Goal: Information Seeking & Learning: Learn about a topic

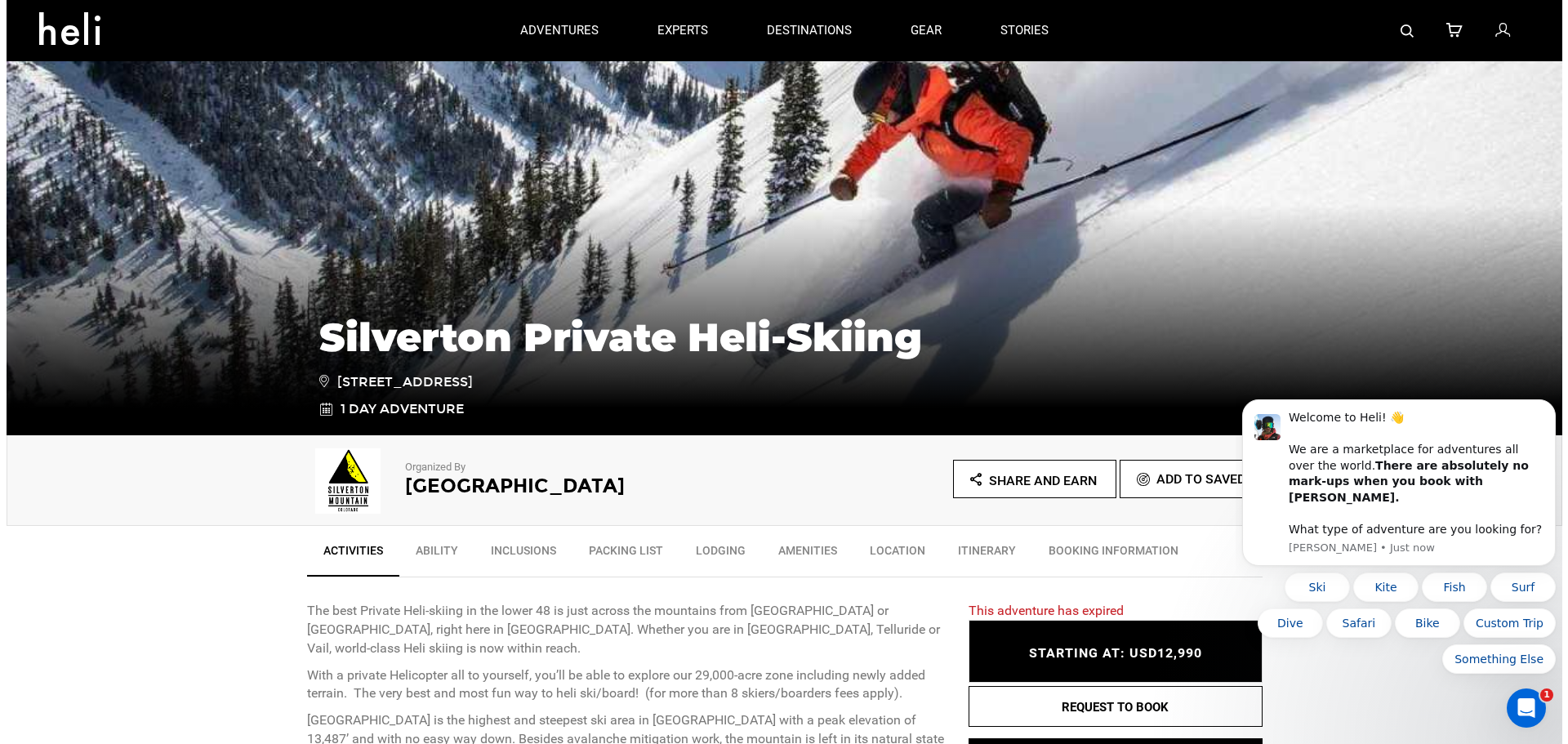
scroll to position [82, 0]
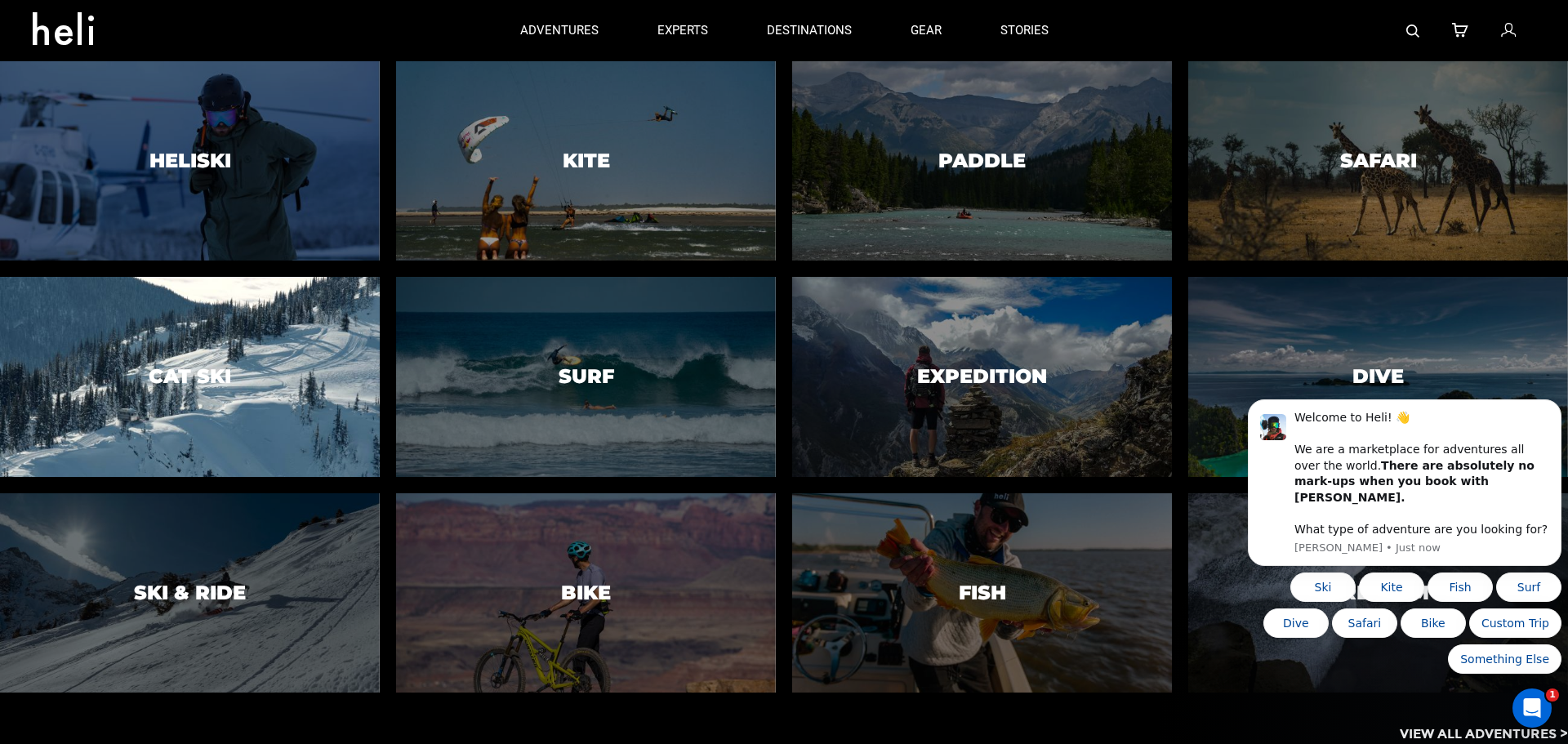
click at [260, 344] on div at bounding box center [189, 377] width 387 height 203
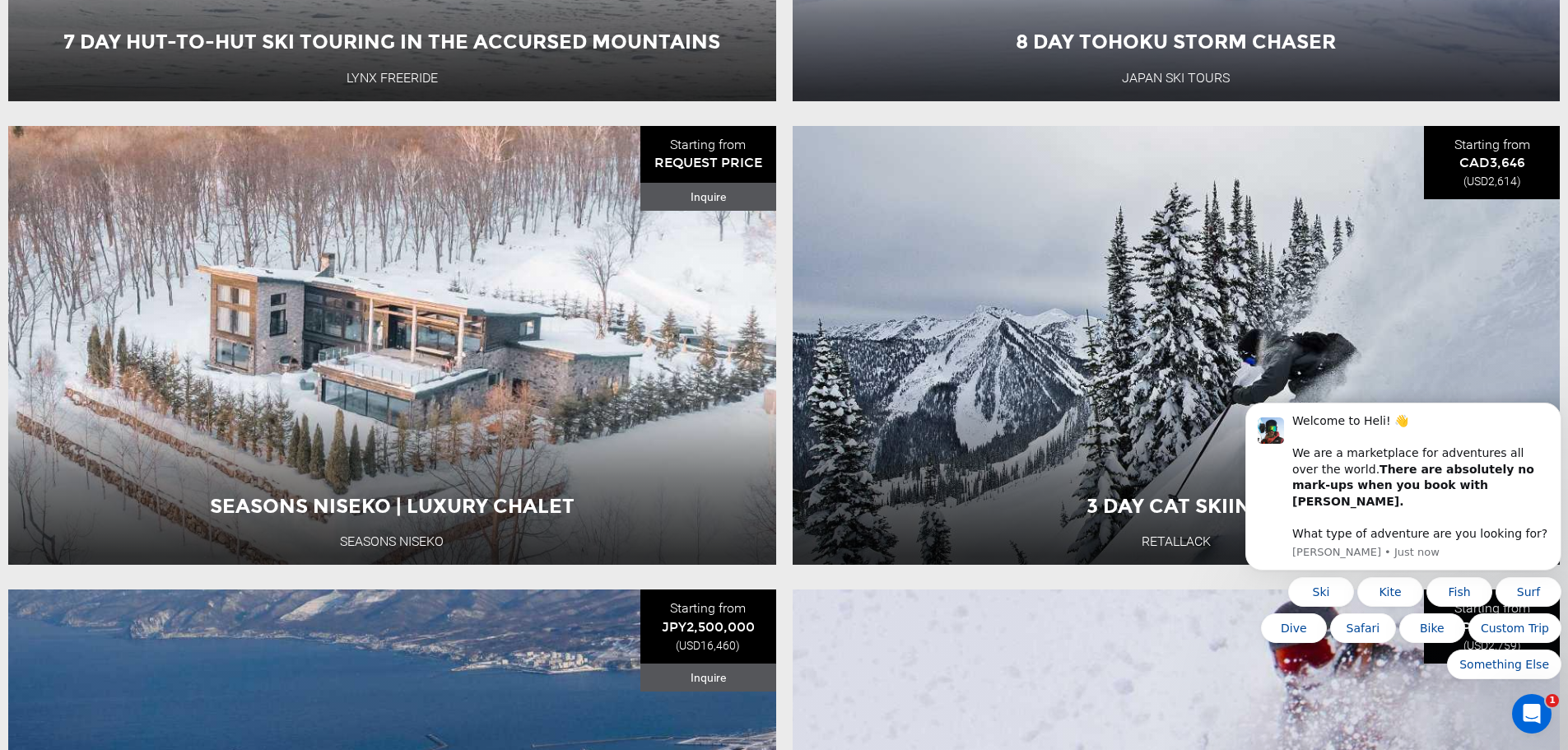
scroll to position [3048, 0]
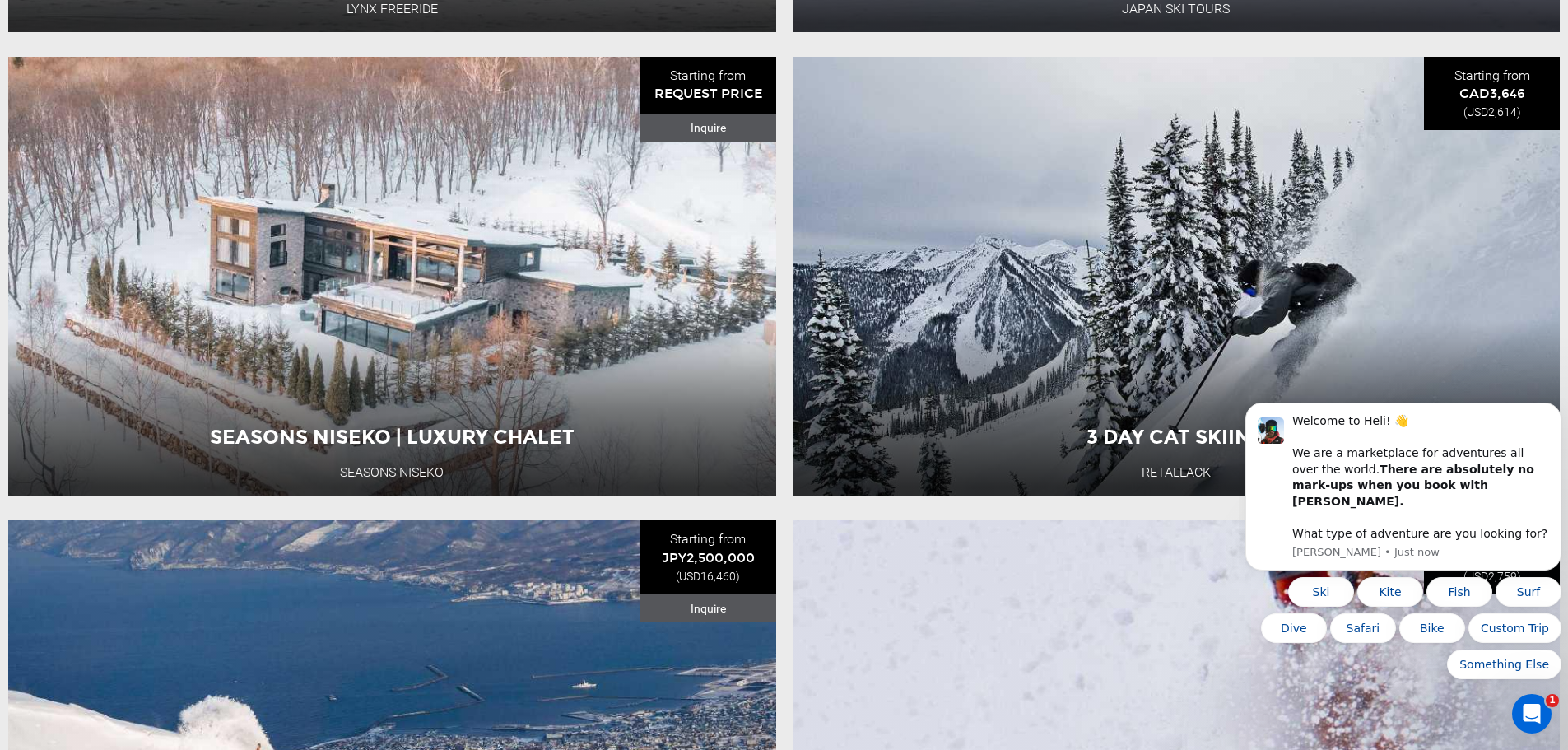
click at [788, 204] on li "3 Day Cat Skiing Retallack Starting from CAD3,646 (USD2,614) 3 Day Cat Skiing R…" at bounding box center [1177, 276] width 785 height 439
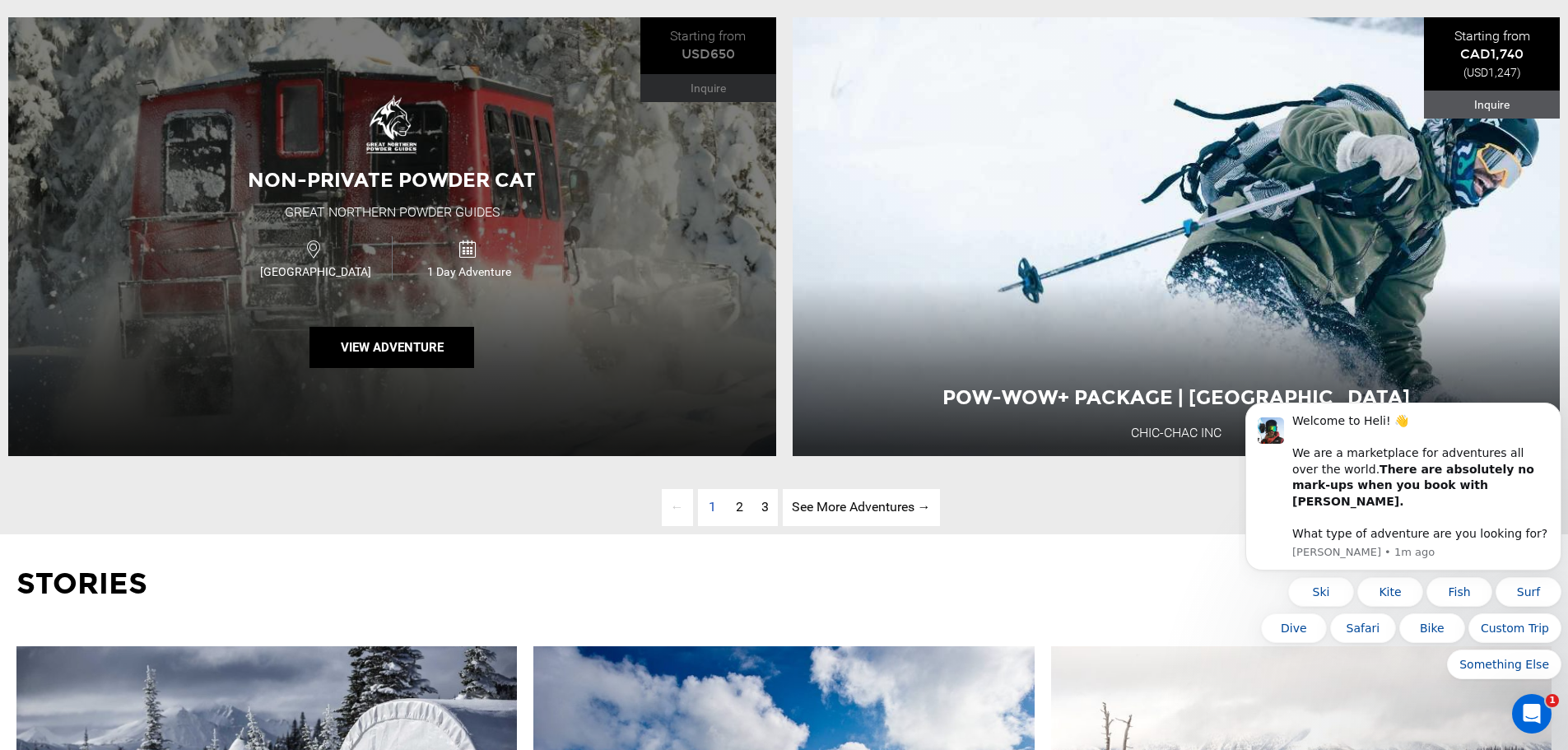
scroll to position [5436, 0]
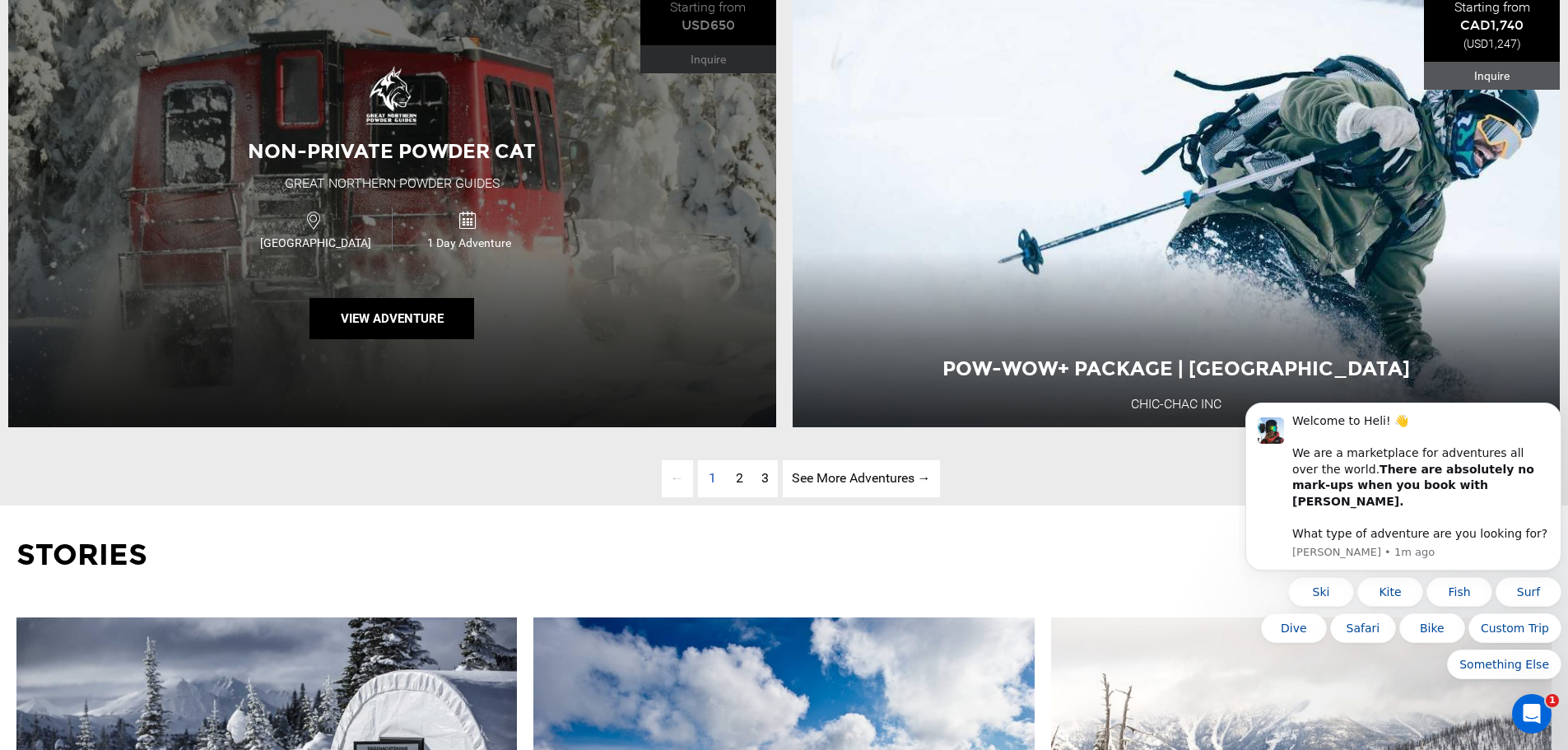
click at [640, 339] on div "Non-Private Powder Cat Great Northern Powder Guides USA 1 Day Adventure View Ad…" at bounding box center [392, 207] width 768 height 439
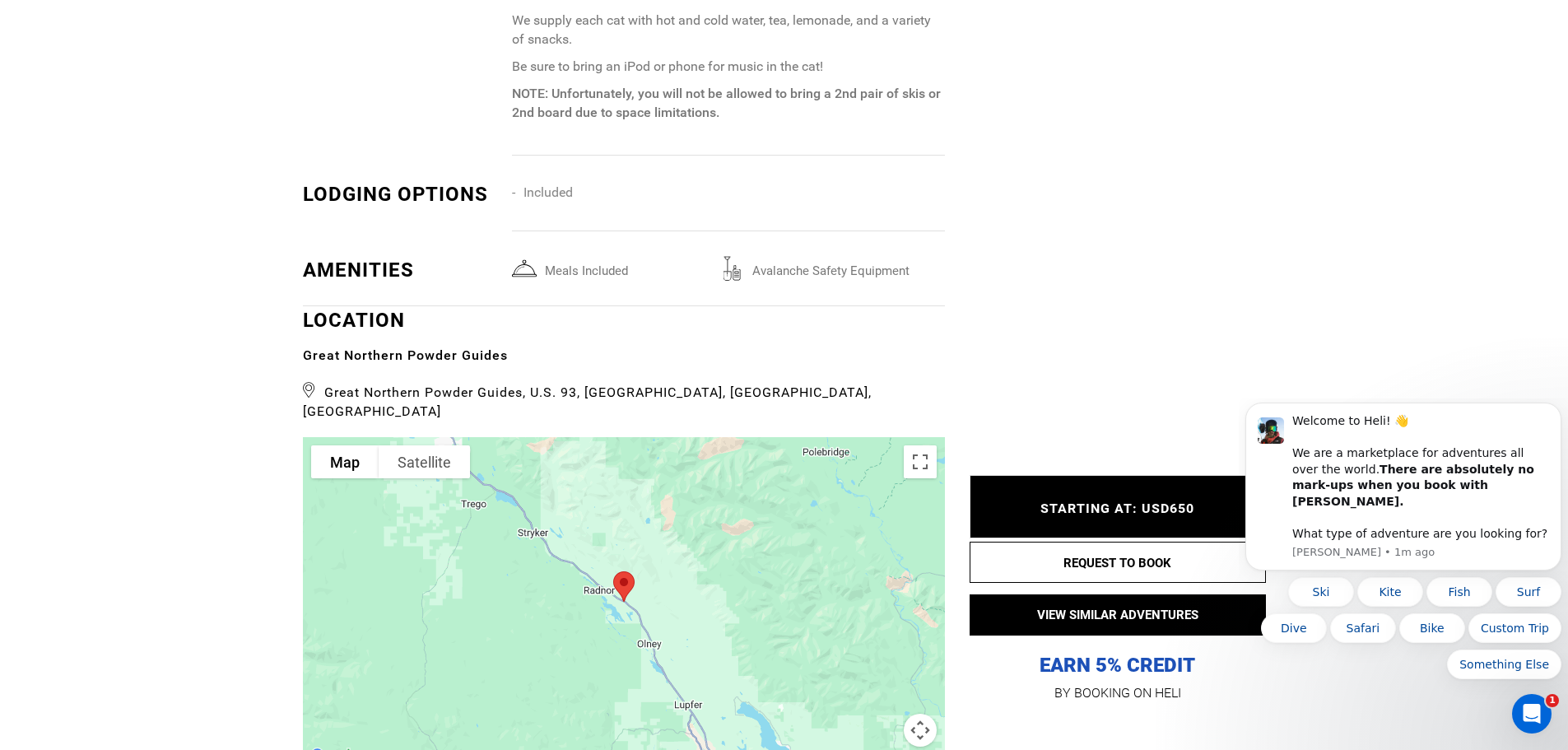
scroll to position [1977, 0]
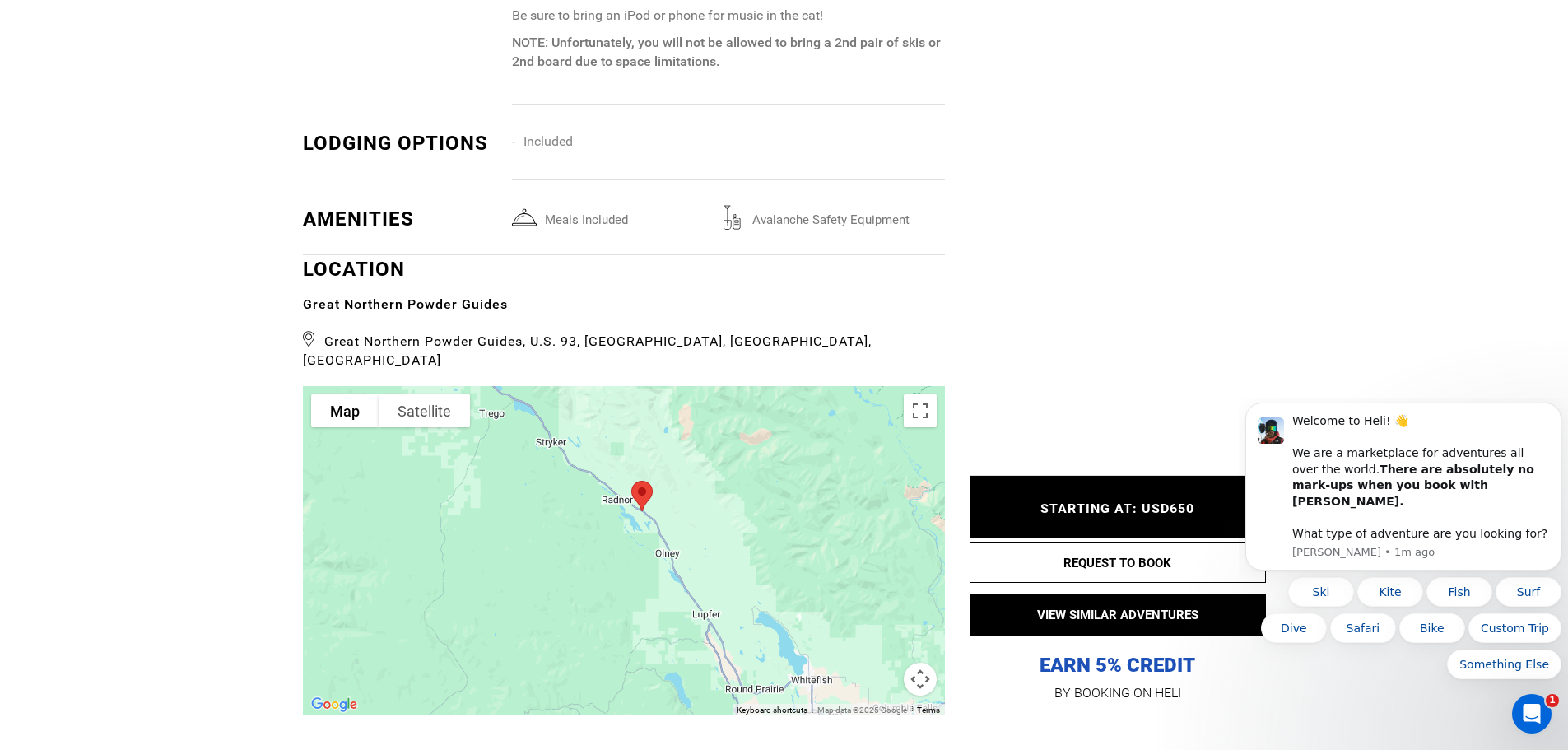
drag, startPoint x: 704, startPoint y: 601, endPoint x: 730, endPoint y: 539, distance: 67.2
click at [730, 539] on div at bounding box center [624, 550] width 642 height 330
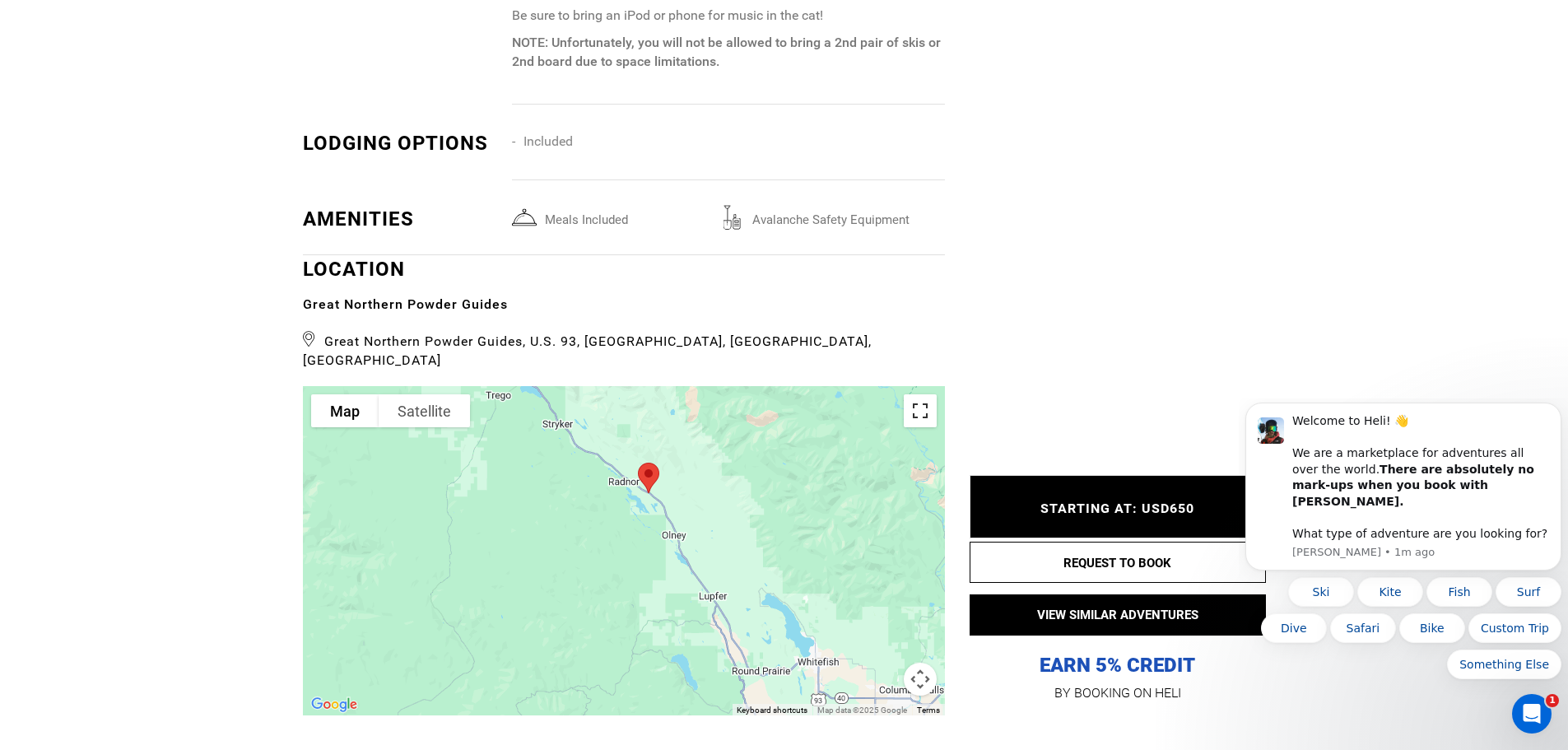
click at [924, 394] on button "Toggle fullscreen view" at bounding box center [920, 410] width 33 height 33
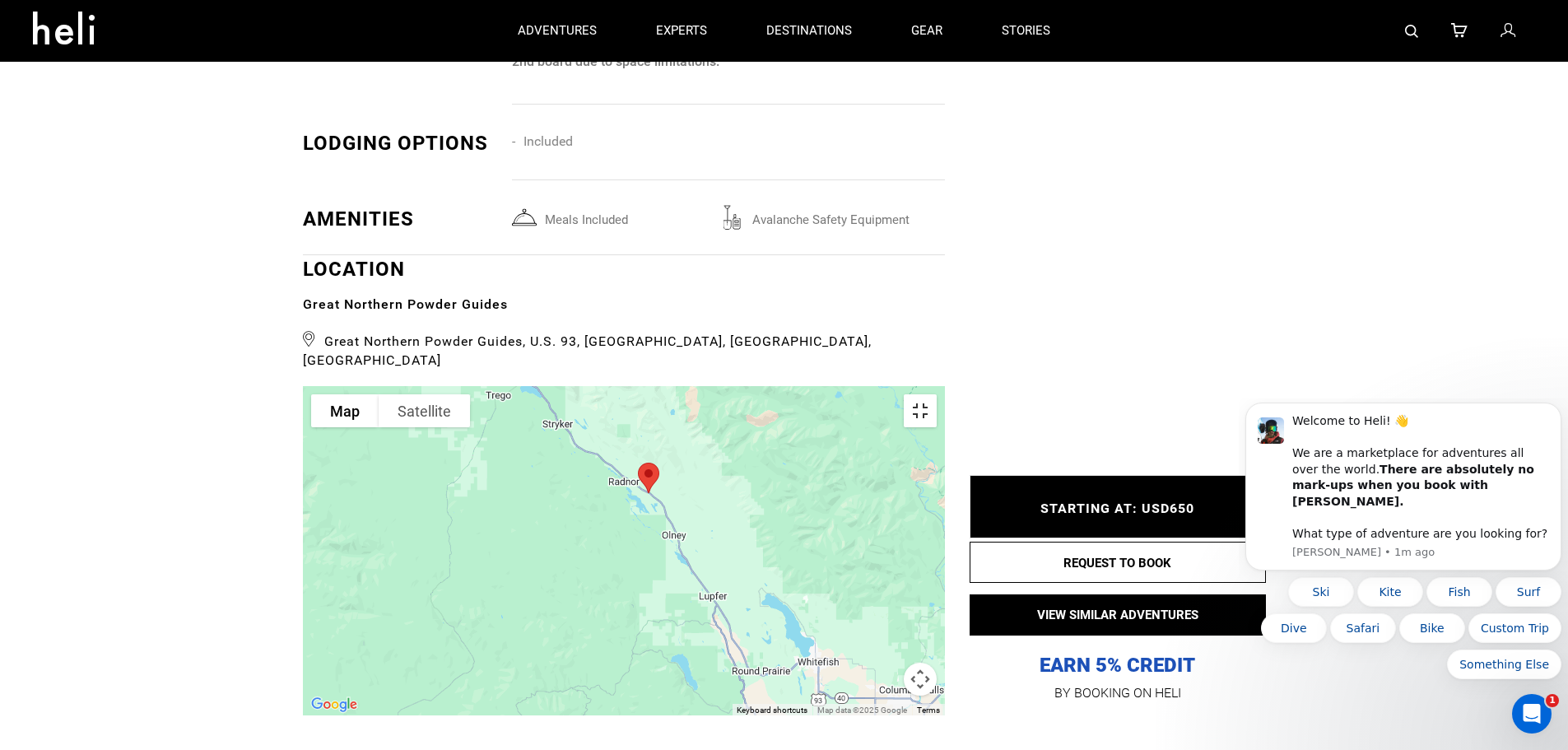
scroll to position [0, 0]
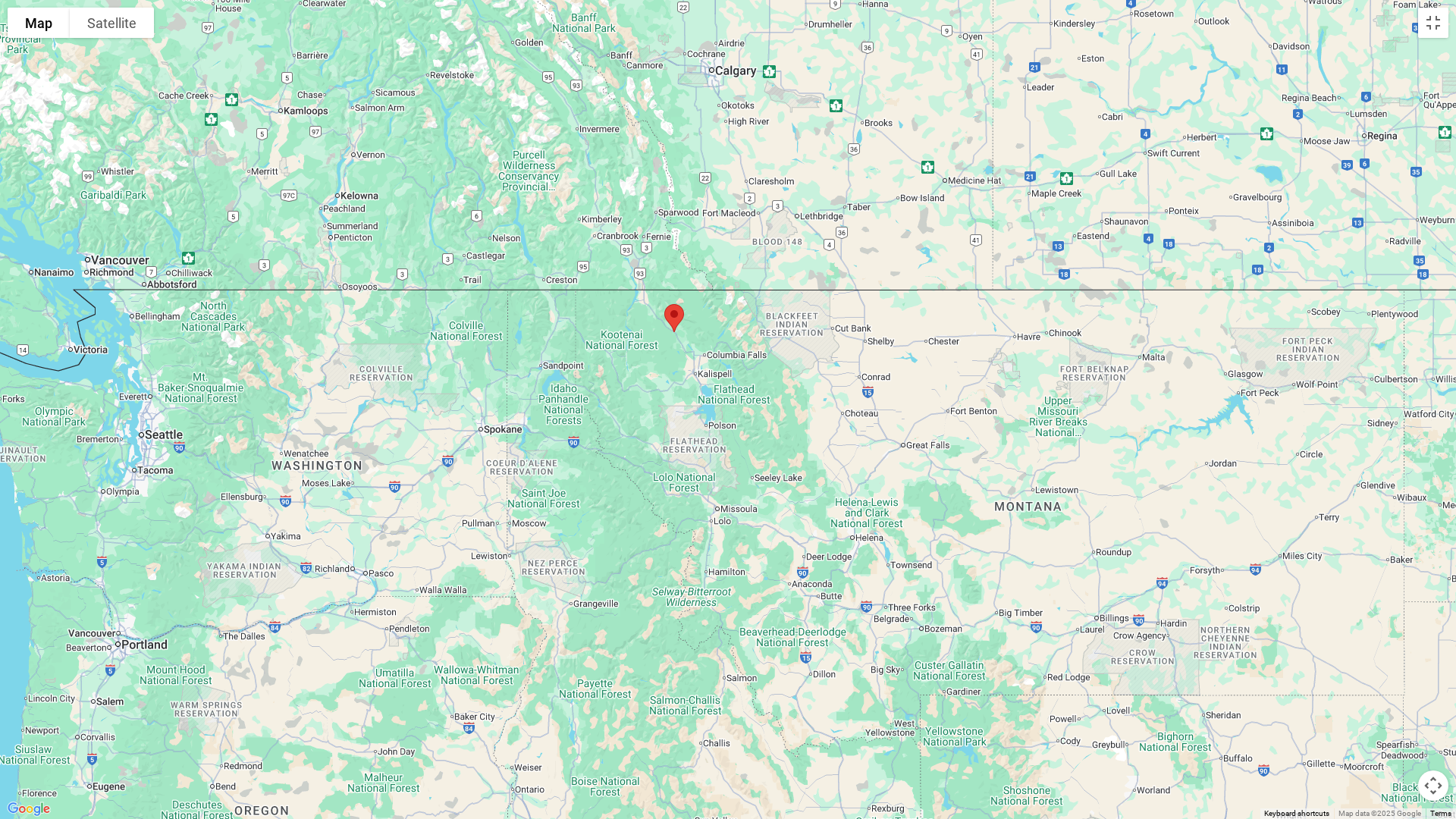
drag, startPoint x: 1044, startPoint y: 663, endPoint x: 921, endPoint y: 502, distance: 202.6
click at [921, 502] on div at bounding box center [728, 410] width 1456 height 819
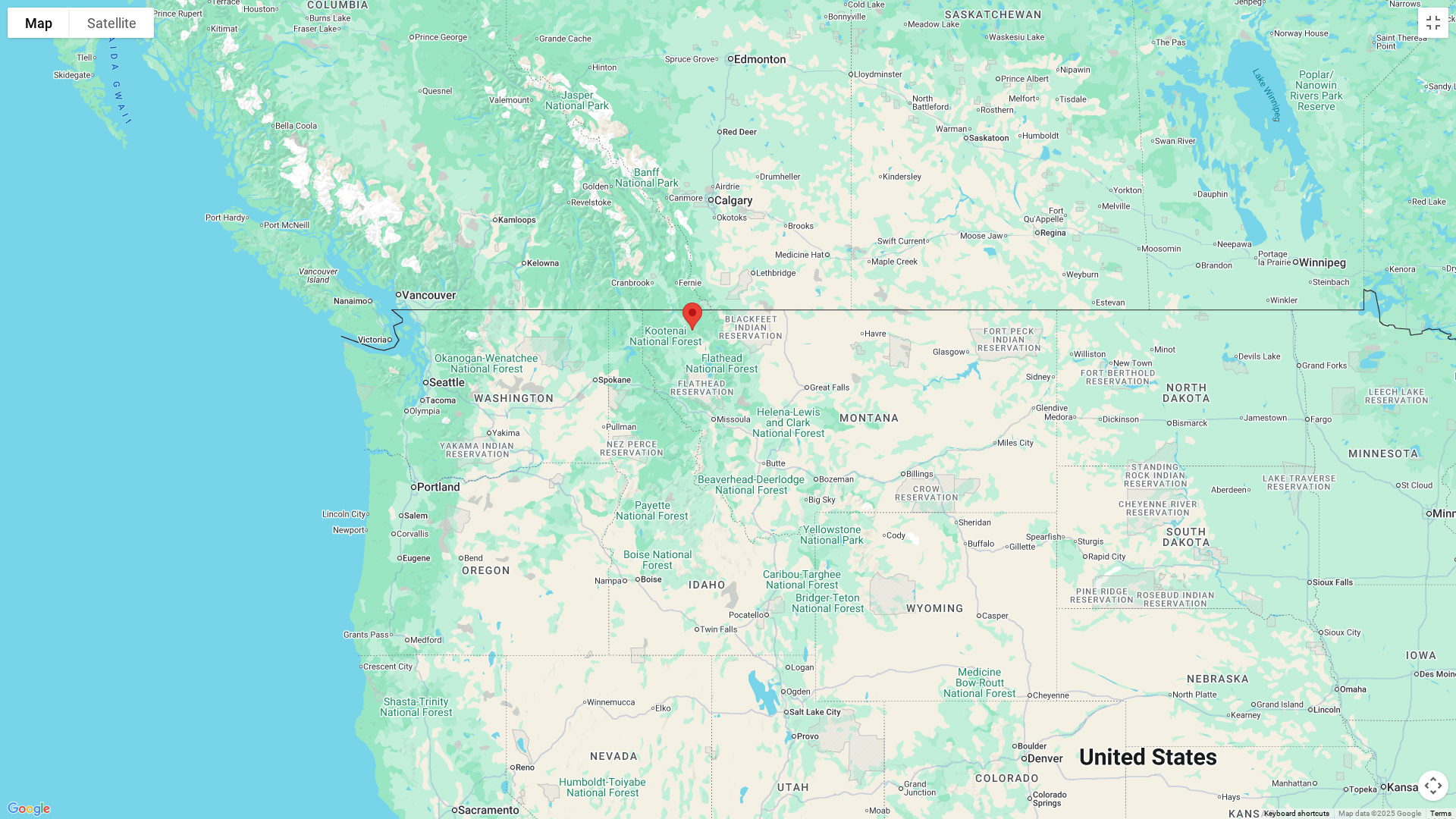
drag, startPoint x: 905, startPoint y: 720, endPoint x: 884, endPoint y: 644, distance: 78.8
click at [884, 644] on div at bounding box center [728, 410] width 1456 height 819
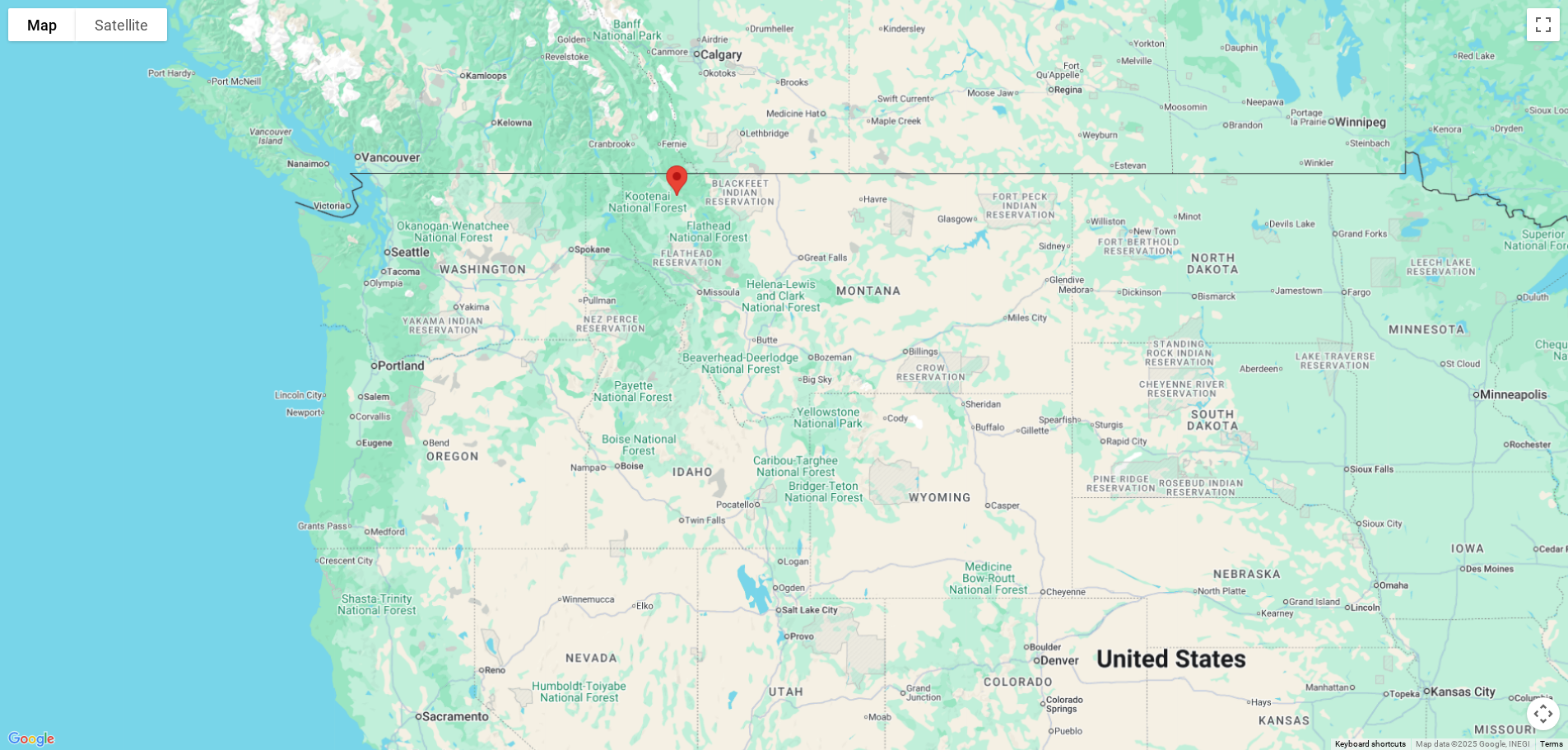
scroll to position [4506, 0]
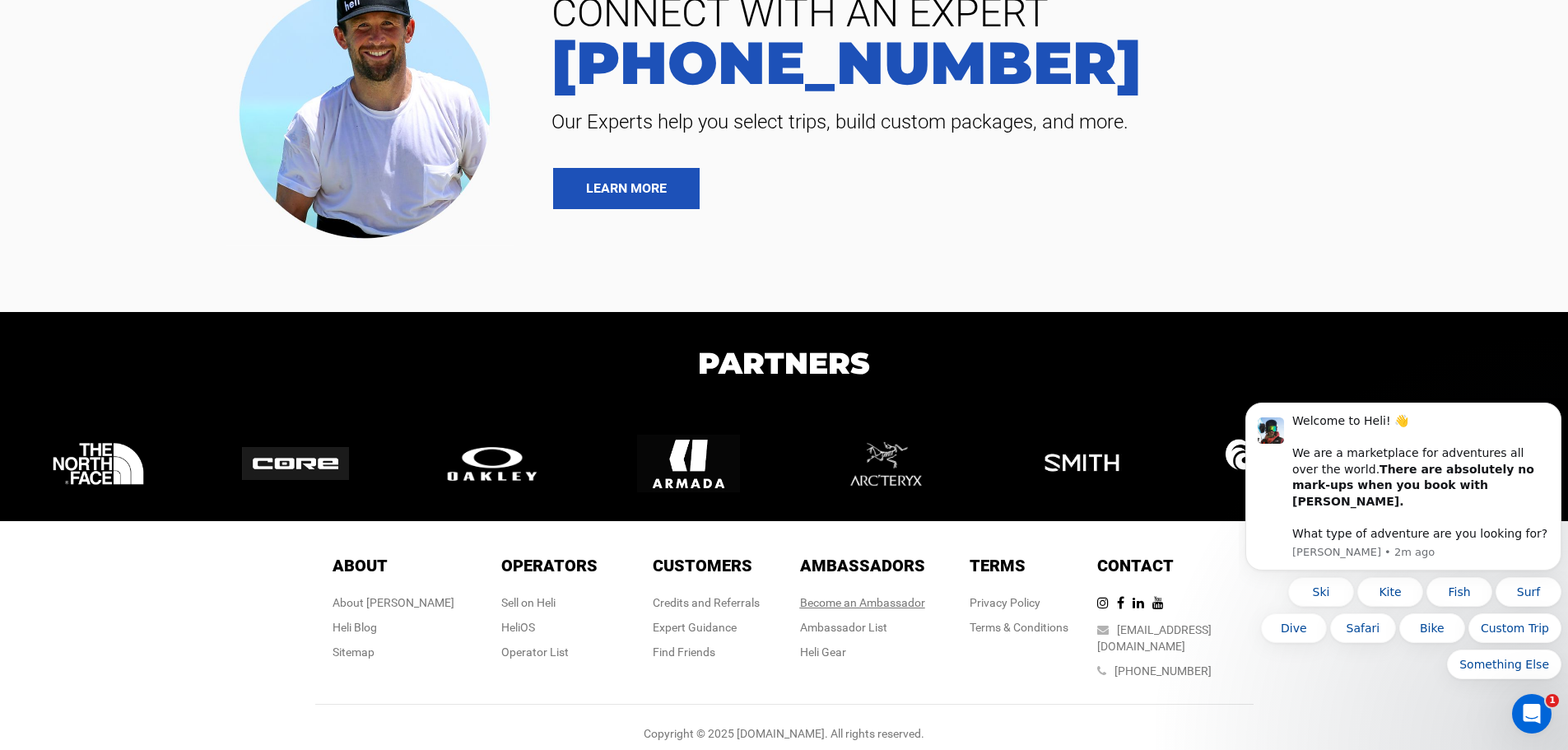
click at [828, 596] on link "Become an Ambassador" at bounding box center [862, 603] width 125 height 13
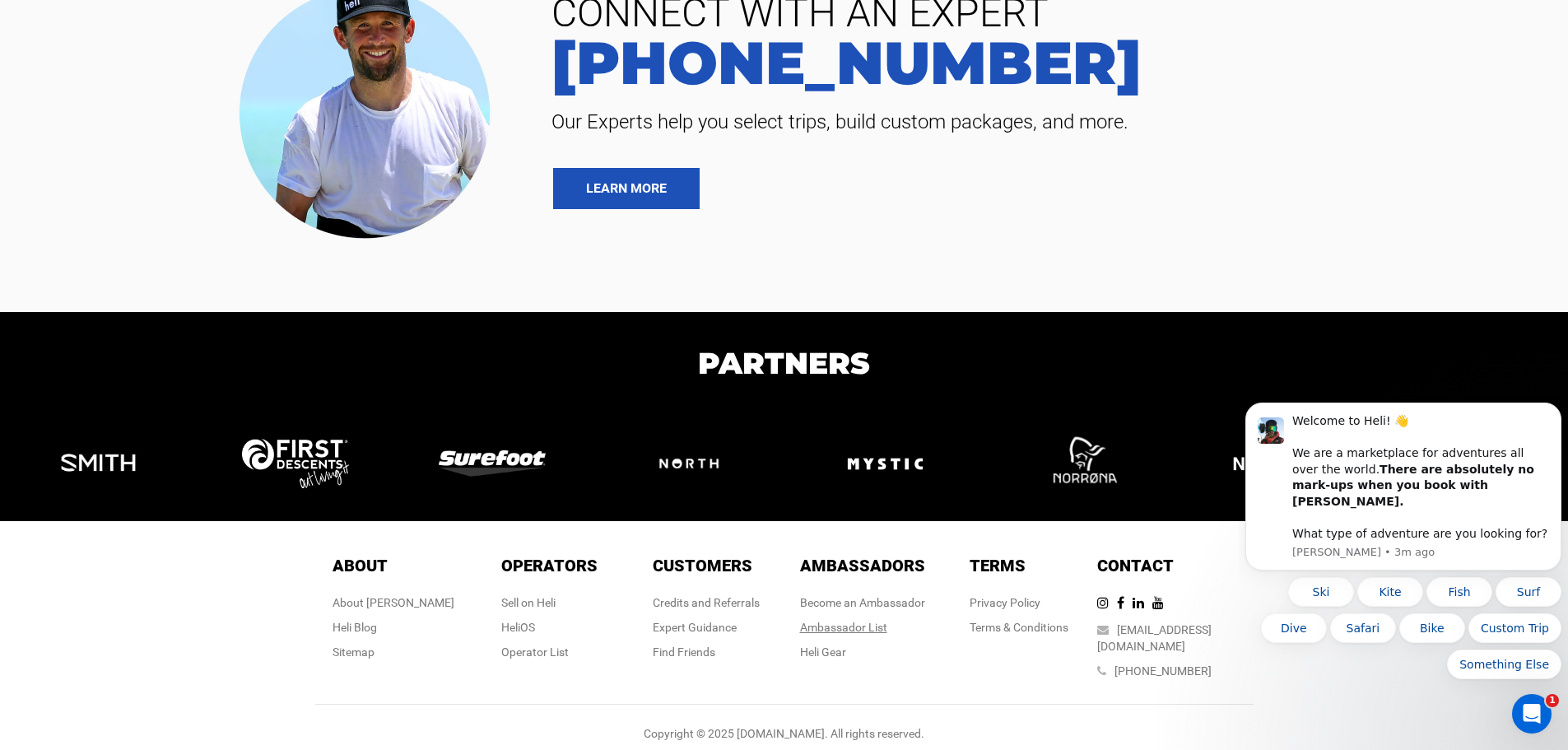
click at [844, 628] on div "Ambassador List" at bounding box center [862, 628] width 125 height 17
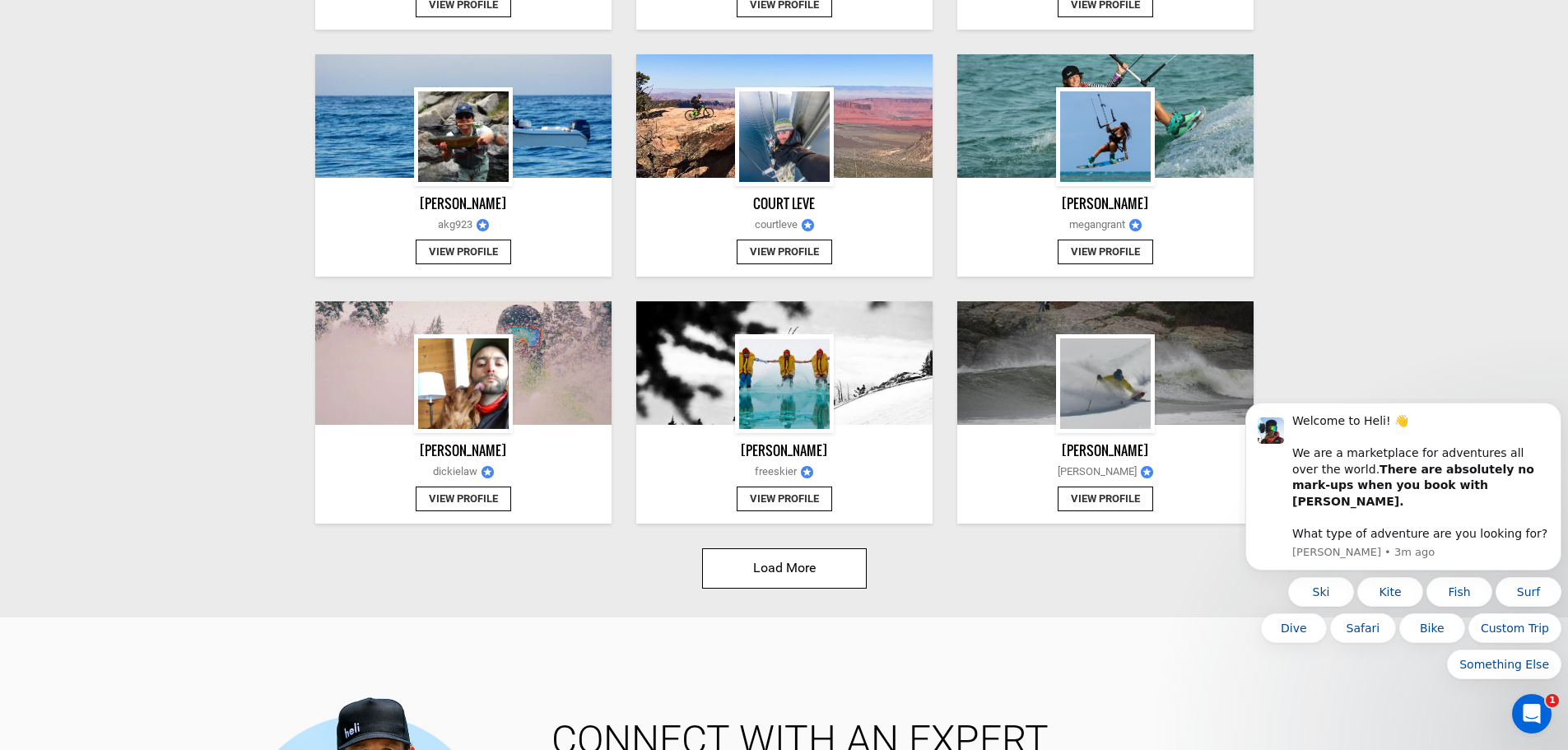
scroll to position [1730, 0]
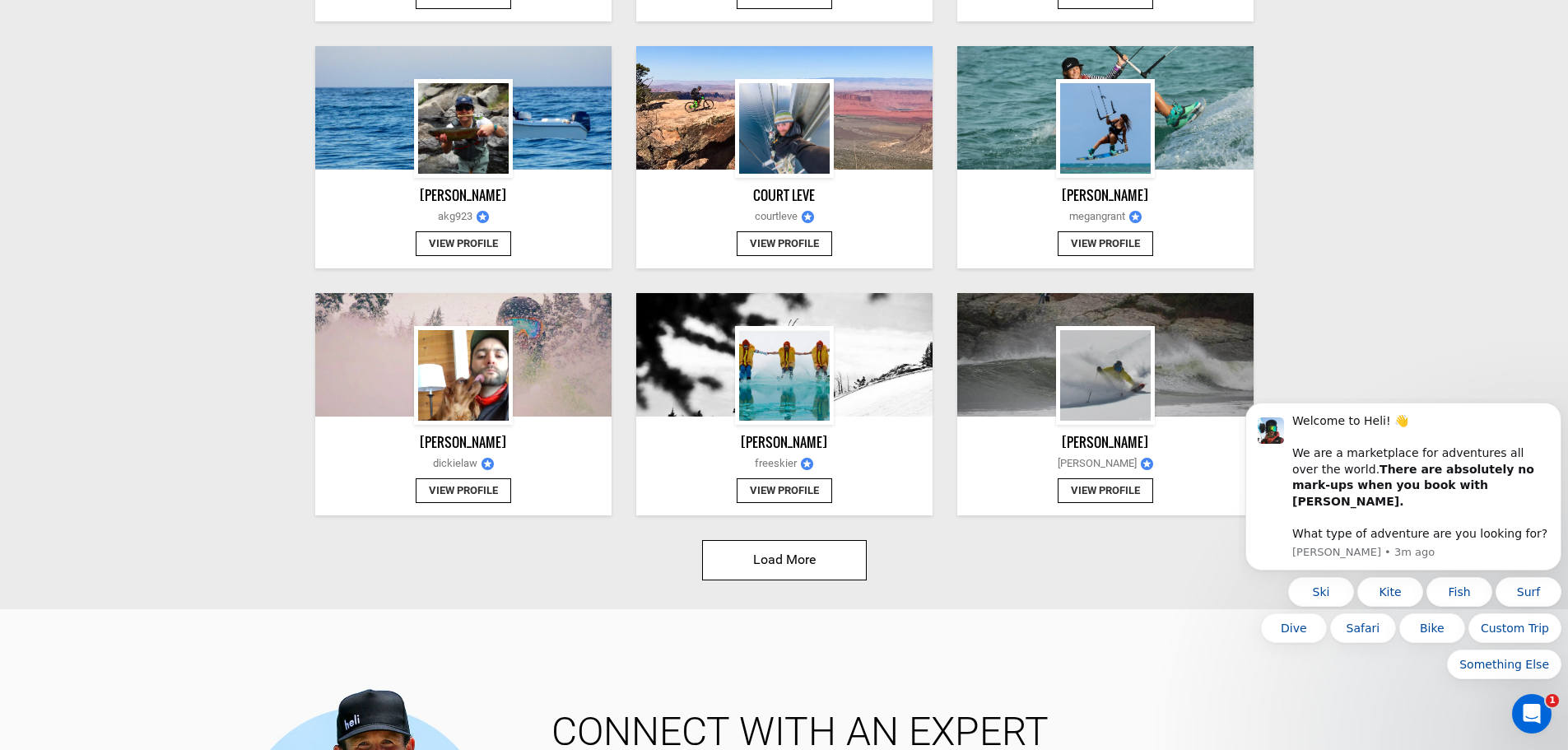
click at [774, 564] on button "Load More" at bounding box center [784, 560] width 164 height 40
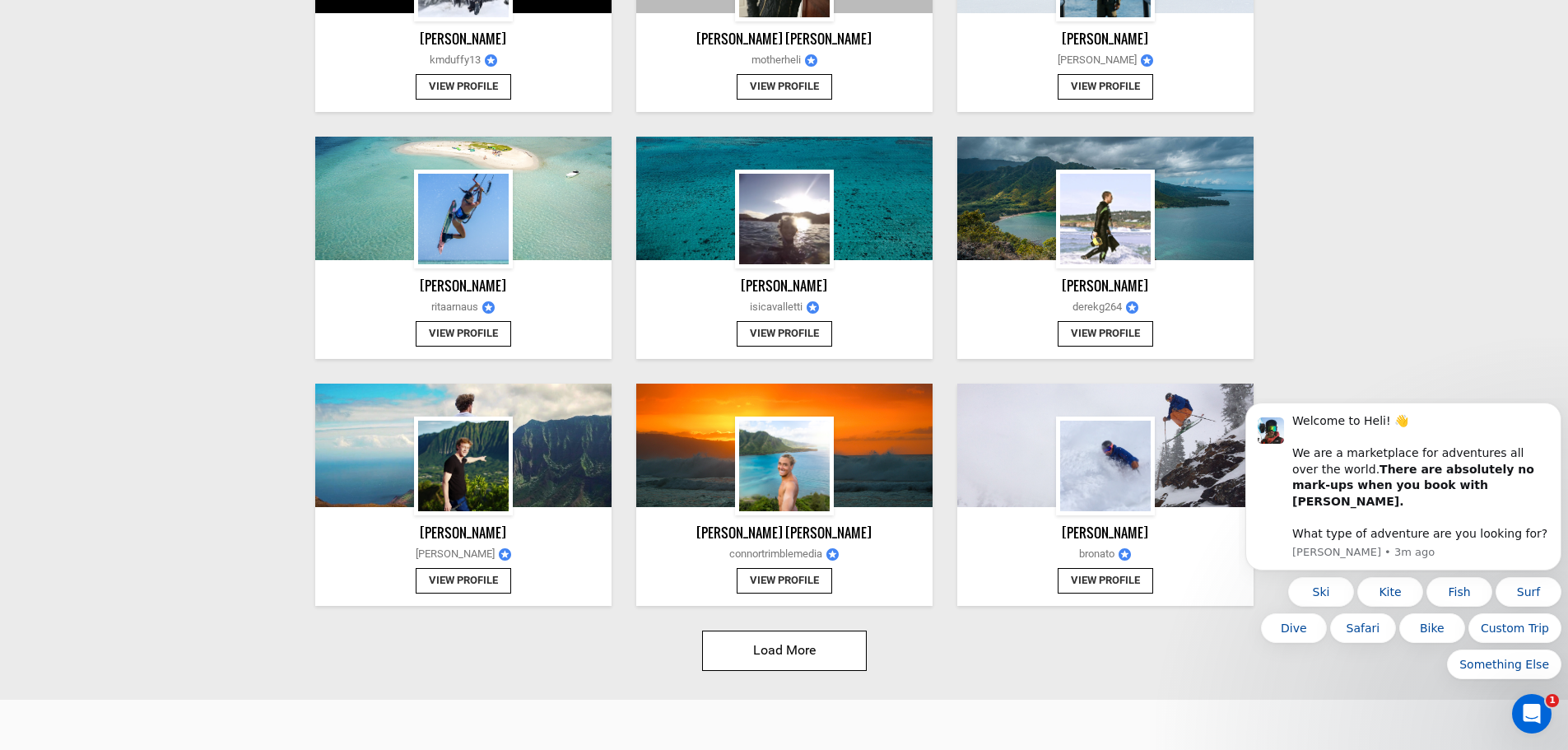
scroll to position [3624, 0]
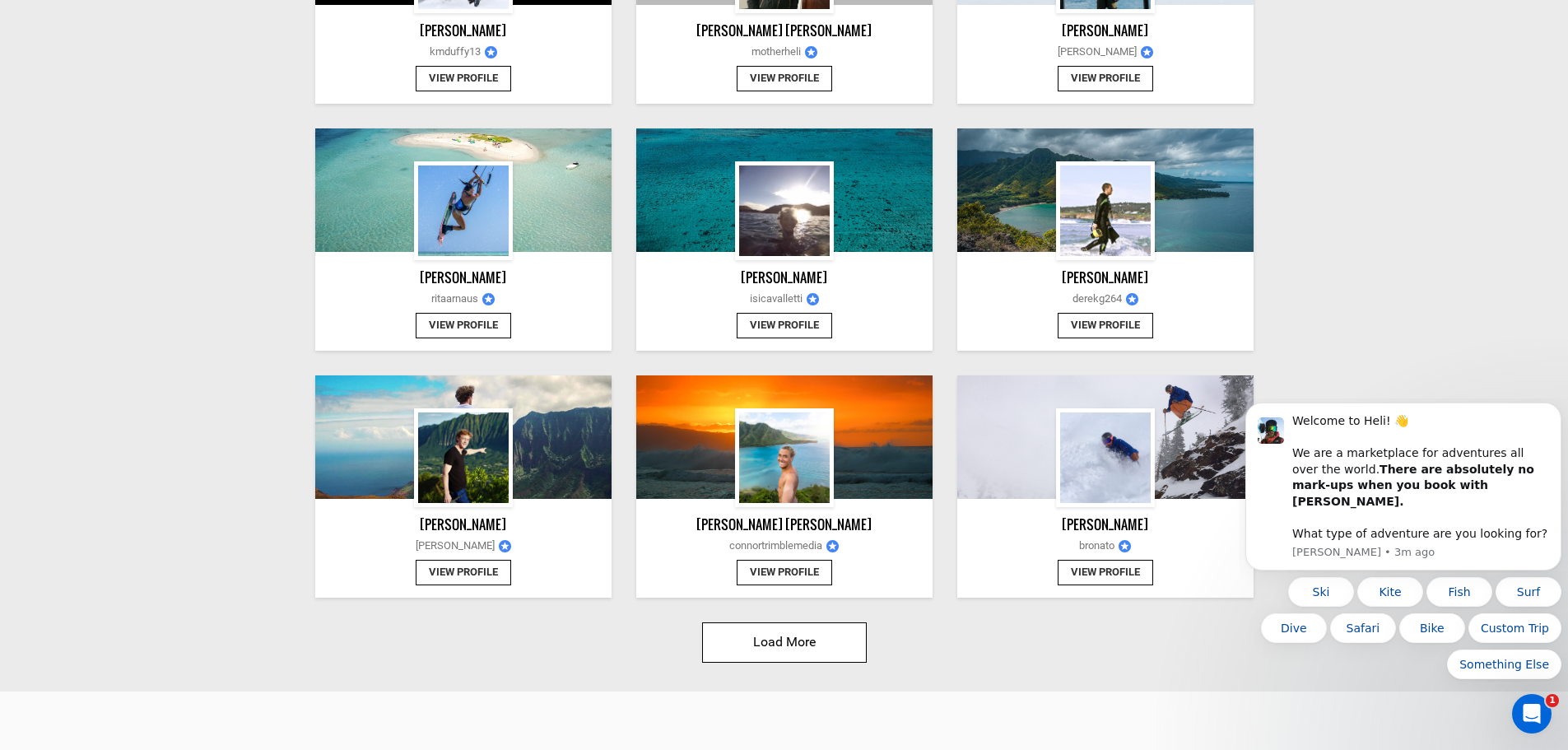
click at [766, 644] on button "Load More" at bounding box center [784, 643] width 164 height 40
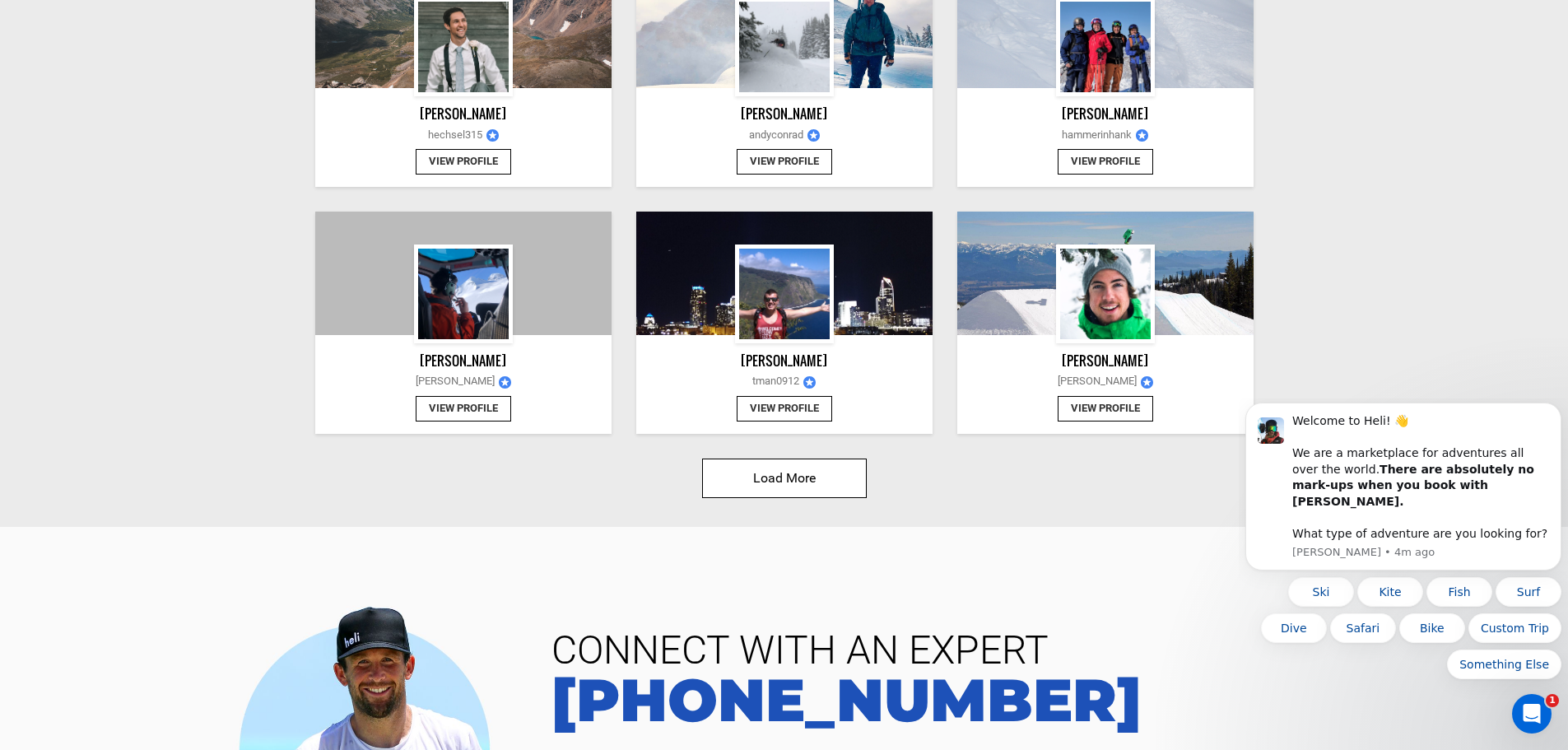
scroll to position [5766, 0]
click at [781, 487] on button "Load More" at bounding box center [784, 478] width 164 height 40
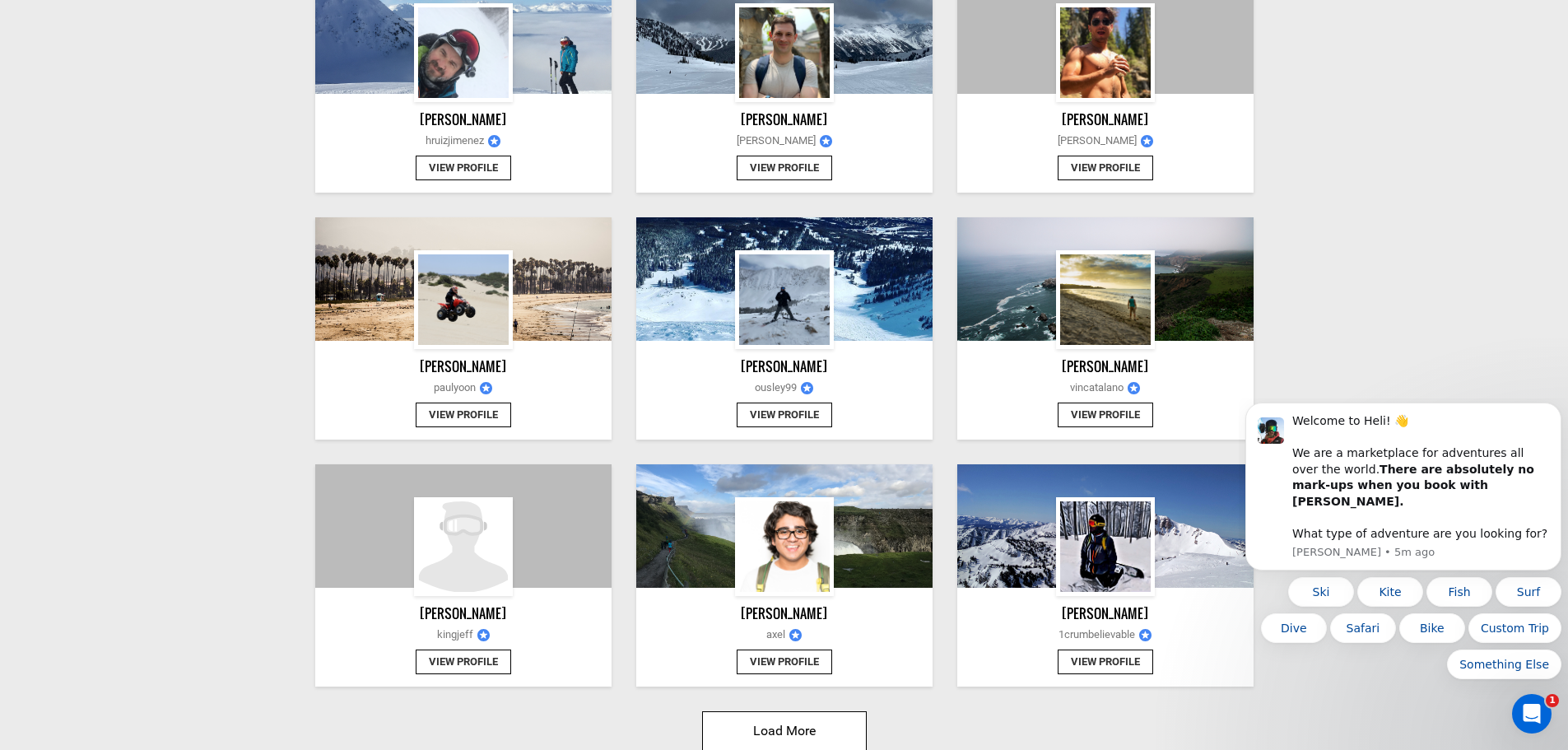
scroll to position [7577, 0]
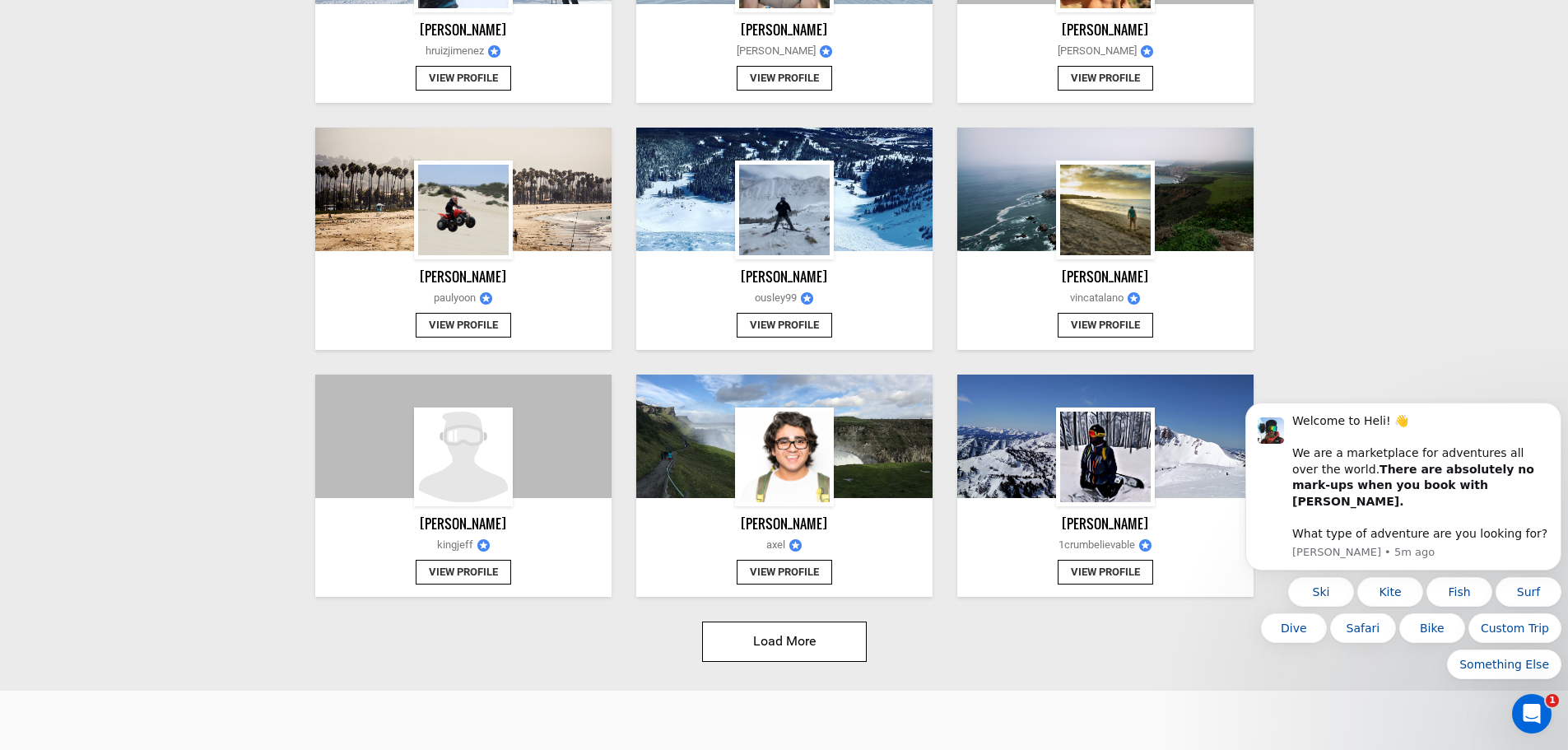
click at [796, 638] on button "Load More" at bounding box center [784, 642] width 164 height 40
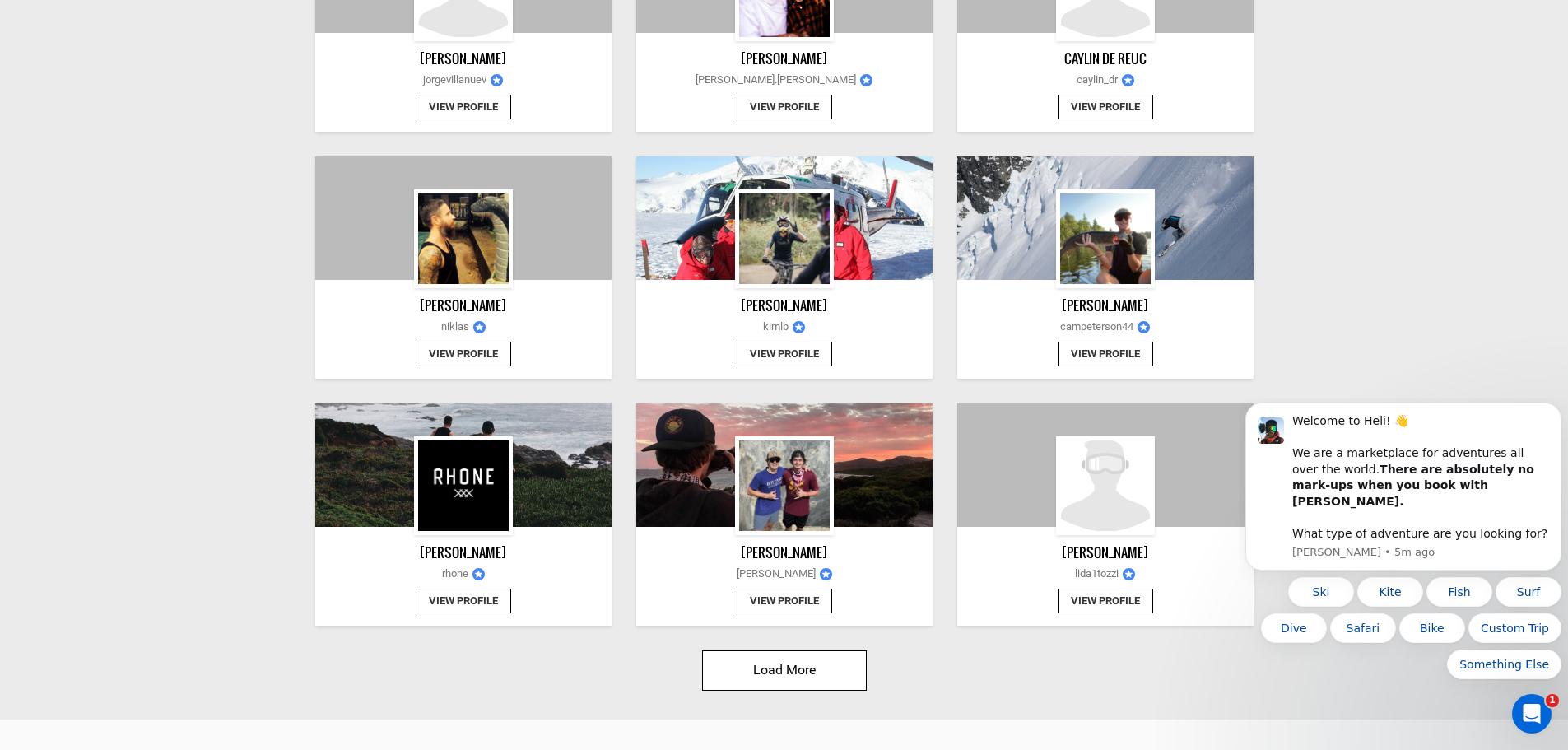
scroll to position [9555, 0]
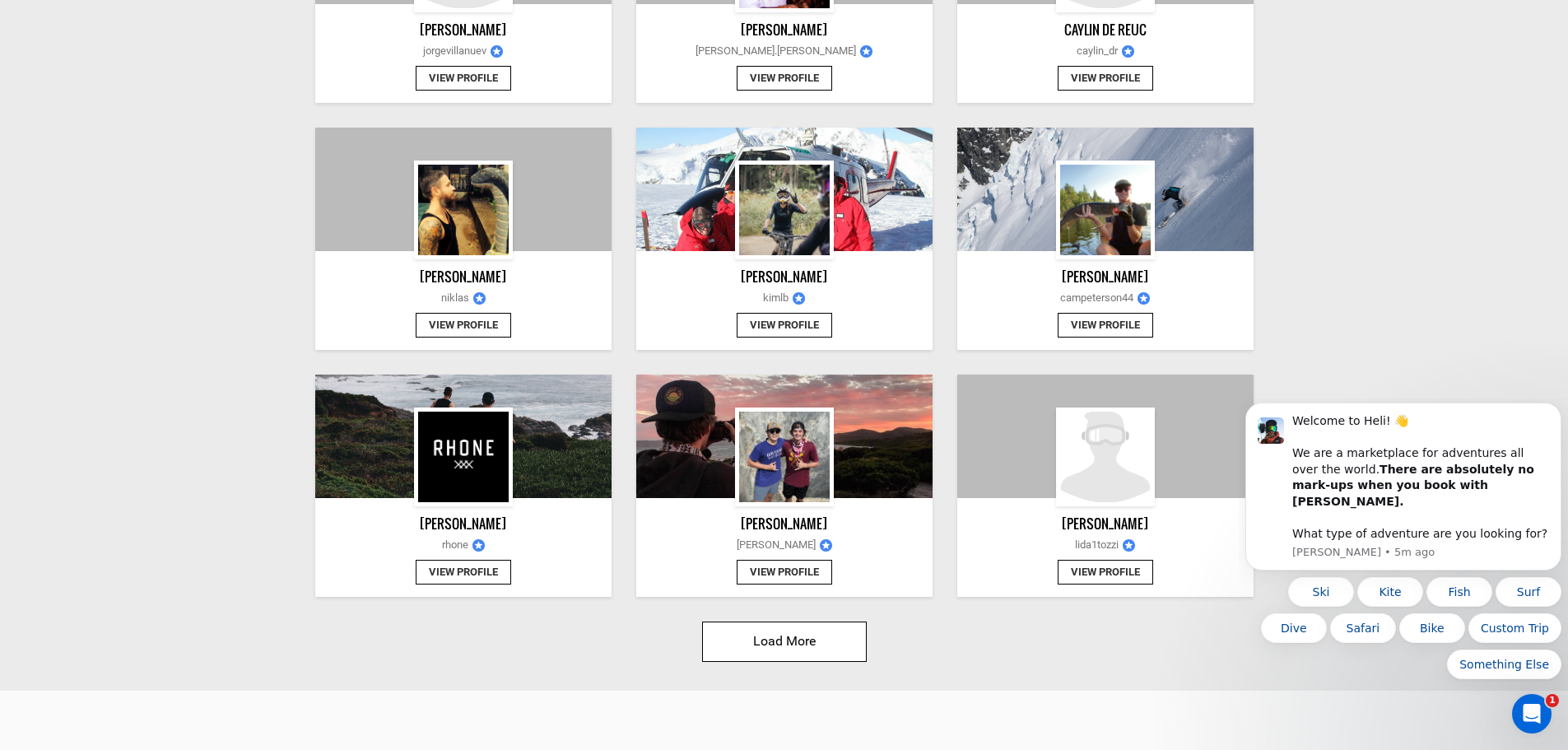
click at [811, 644] on button "Load More" at bounding box center [784, 642] width 164 height 40
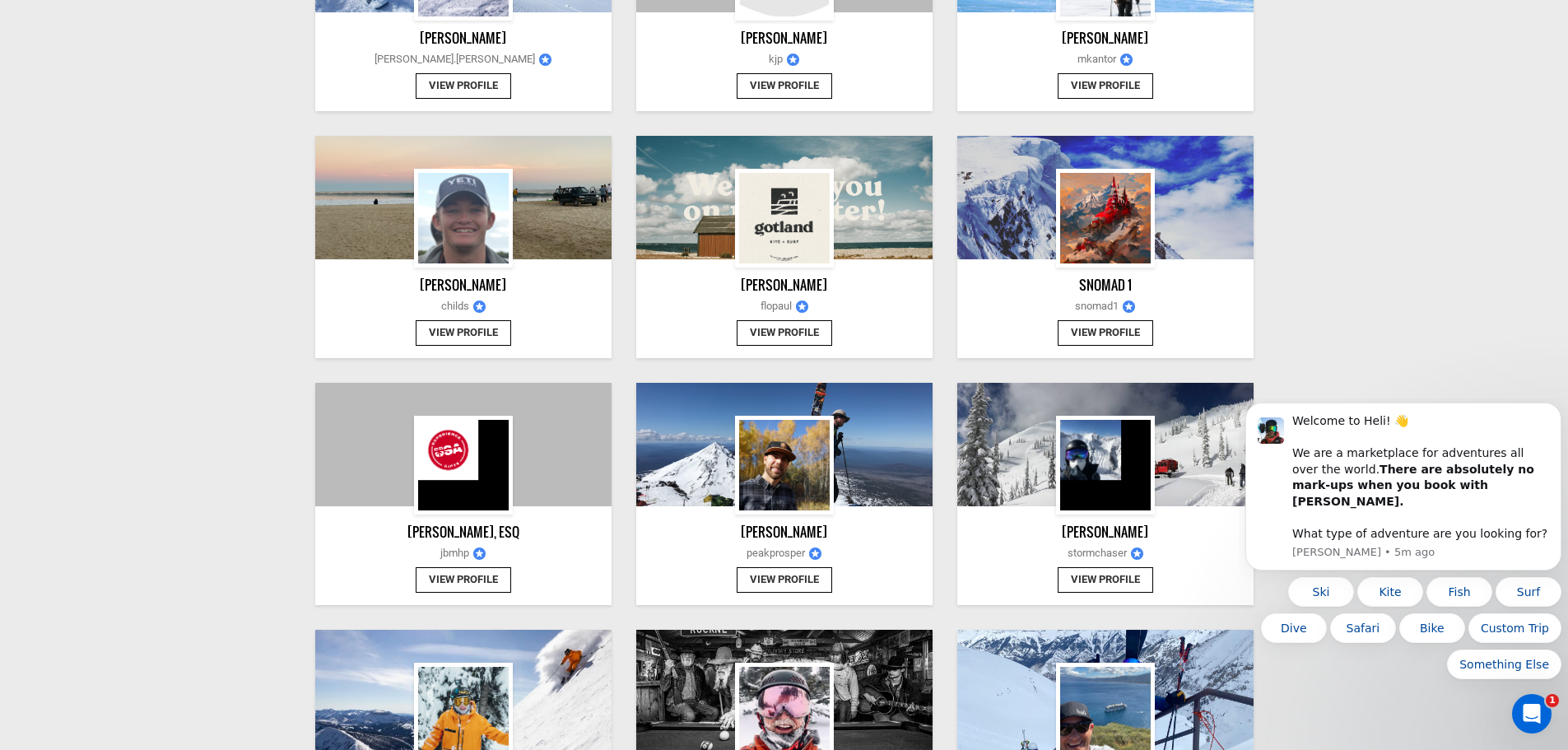
scroll to position [11695, 0]
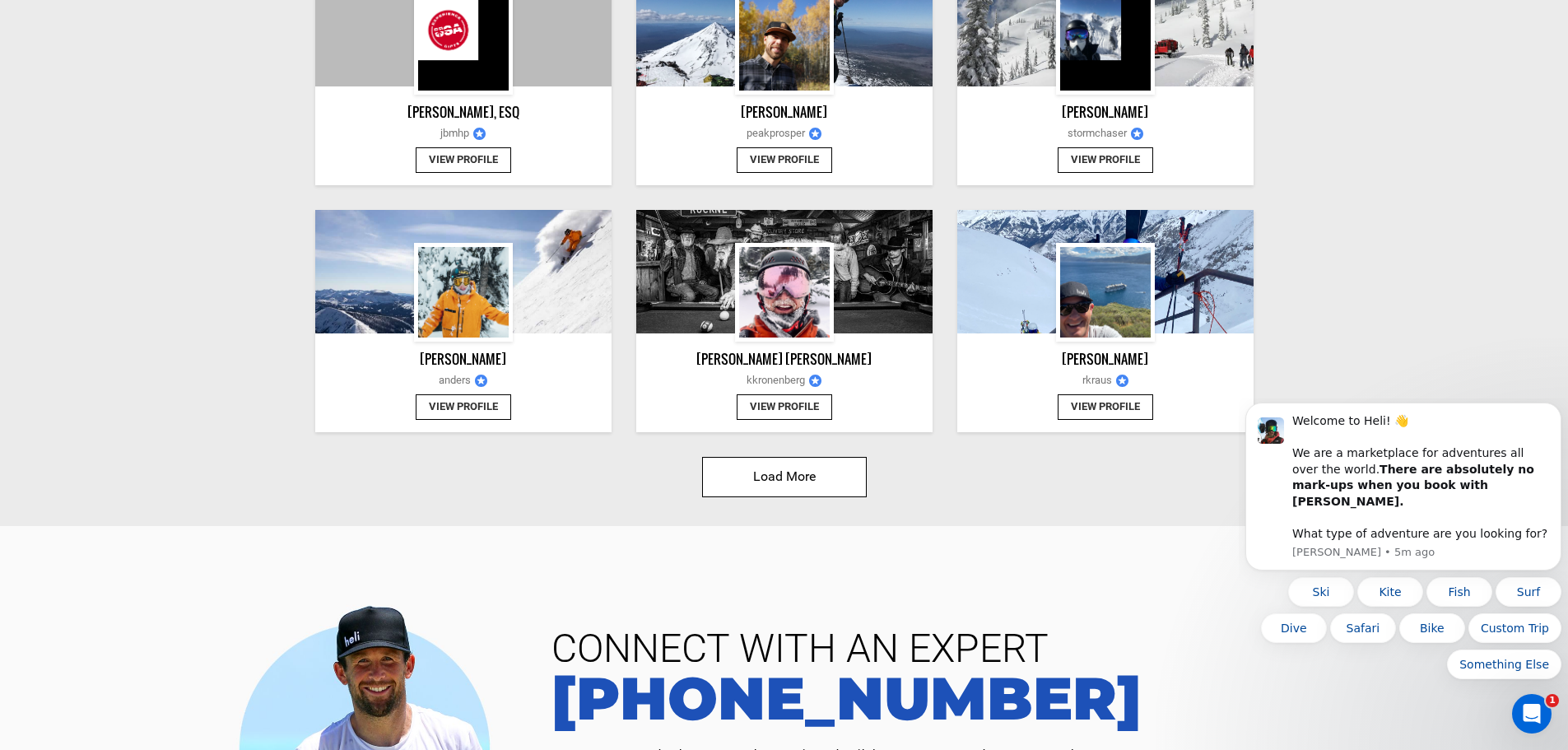
click at [790, 482] on button "Load More" at bounding box center [784, 477] width 164 height 40
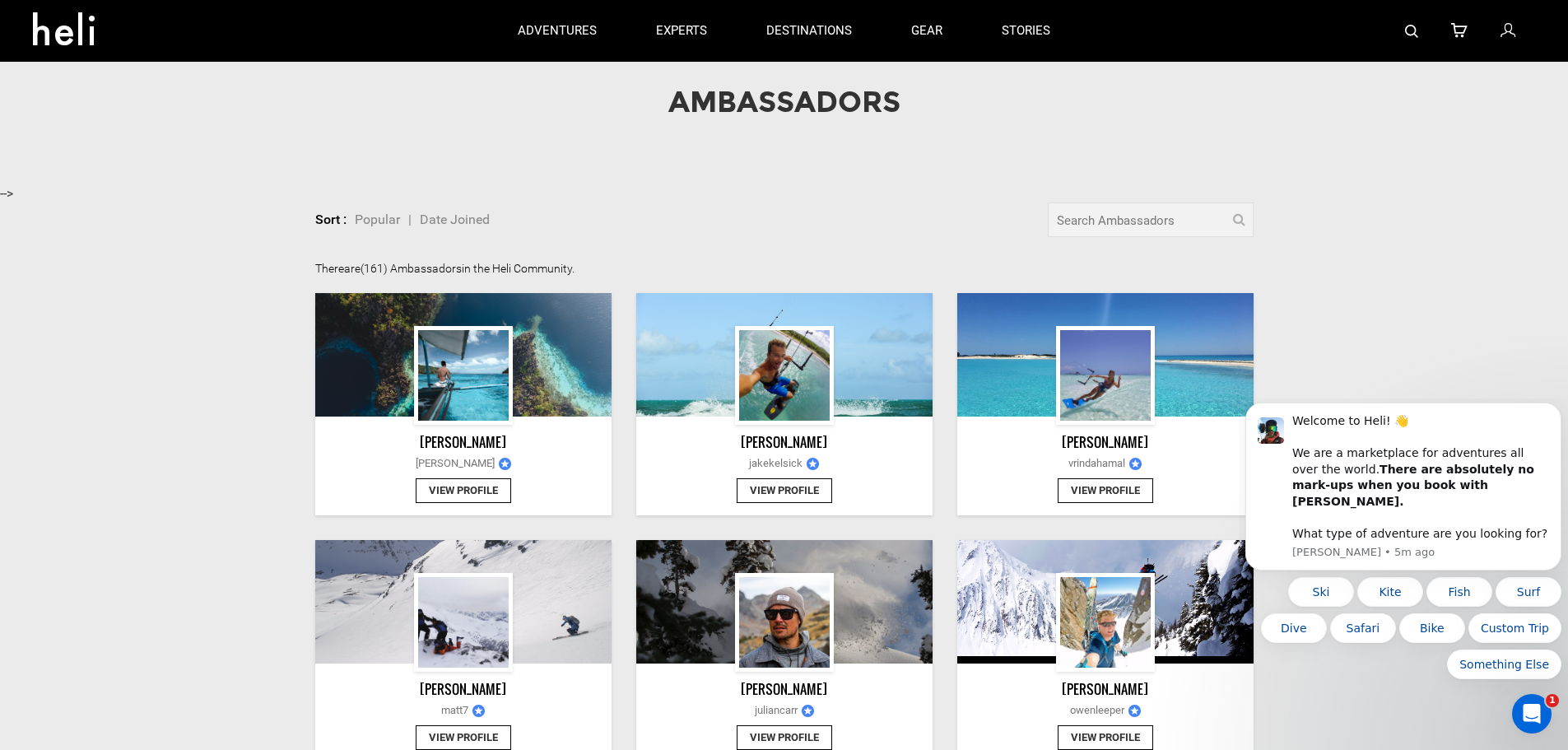
click at [834, 604] on img at bounding box center [784, 602] width 296 height 123
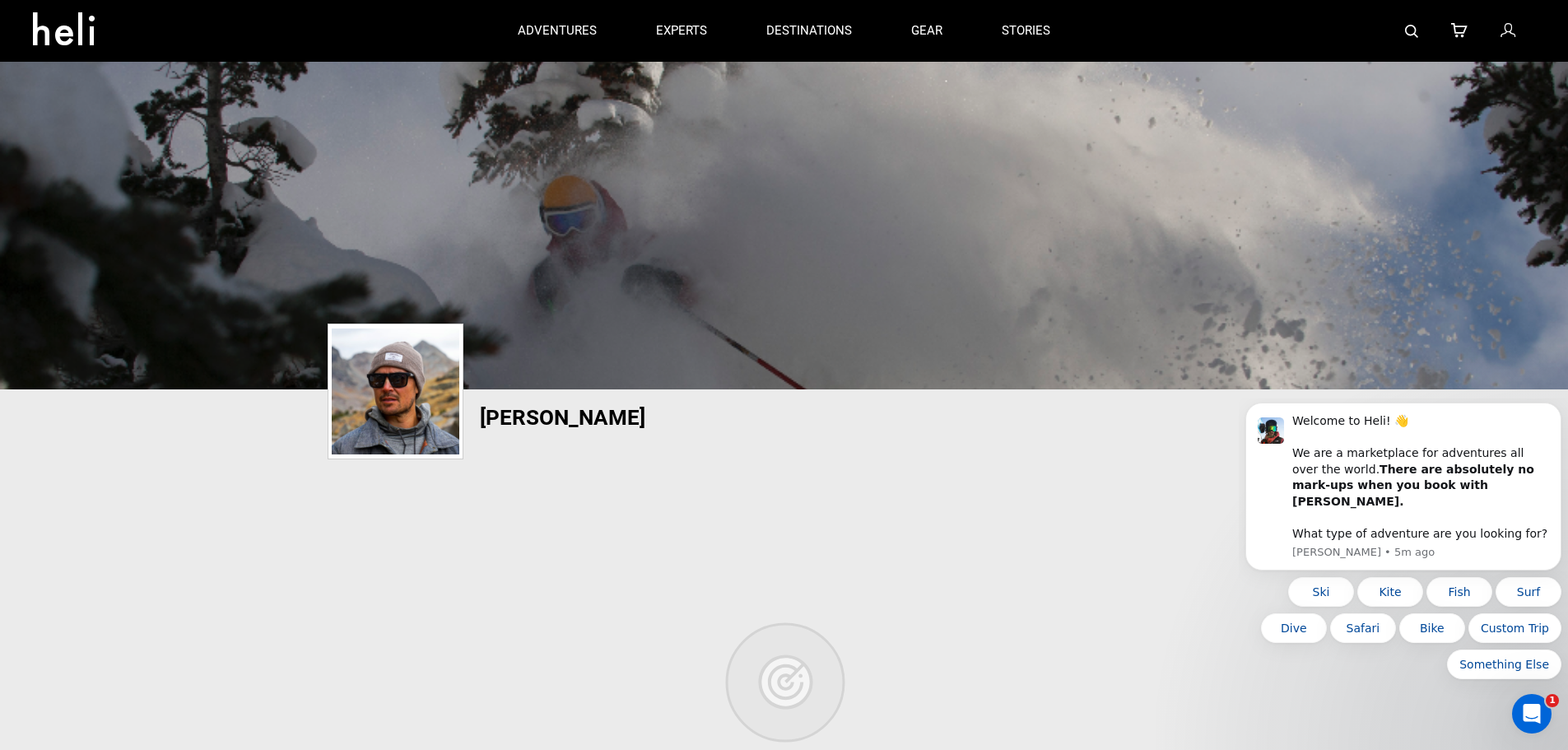
click at [414, 404] on img at bounding box center [396, 392] width 127 height 126
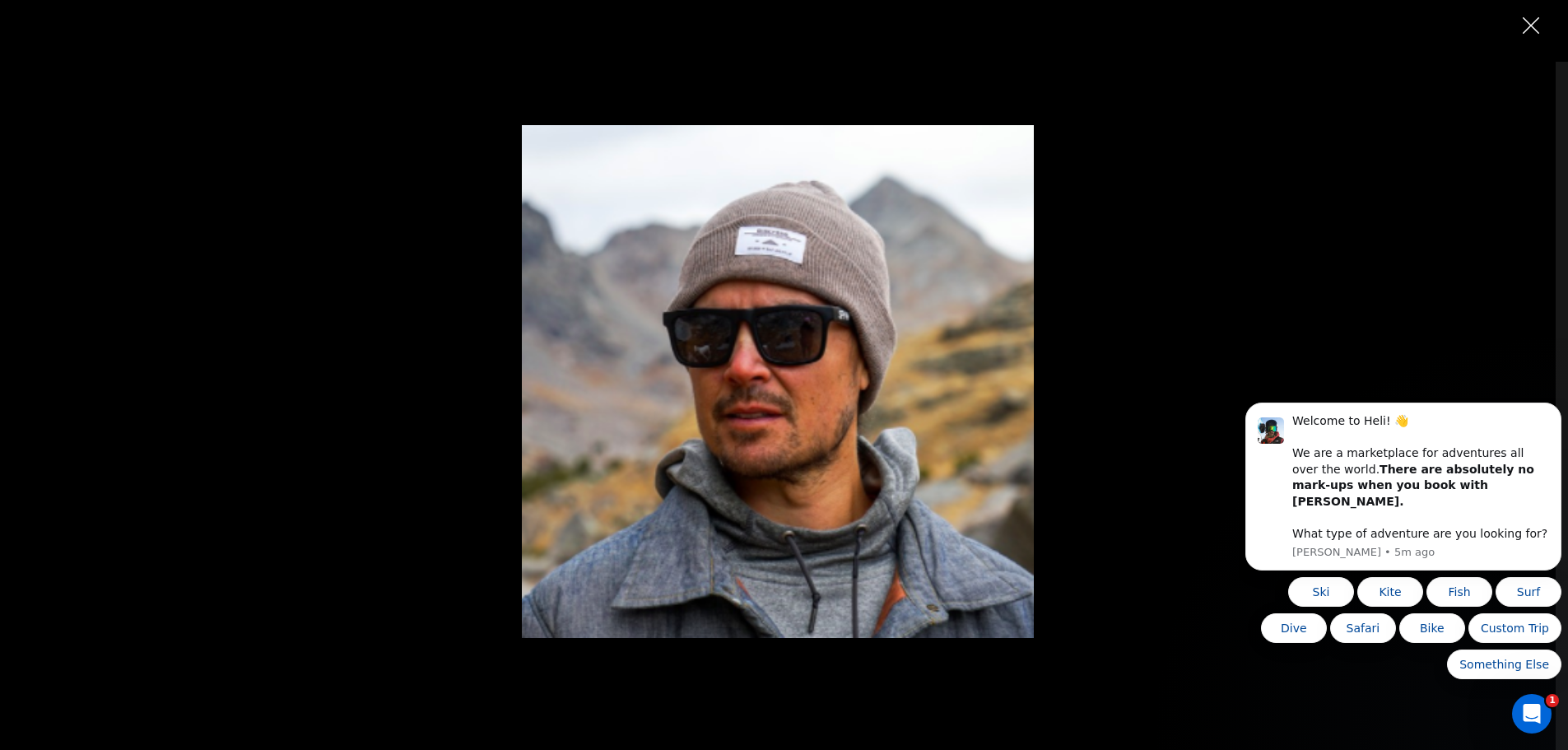
click at [277, 467] on div at bounding box center [777, 321] width 1212 height 634
click at [1531, 23] on img "Close" at bounding box center [1531, 26] width 17 height 17
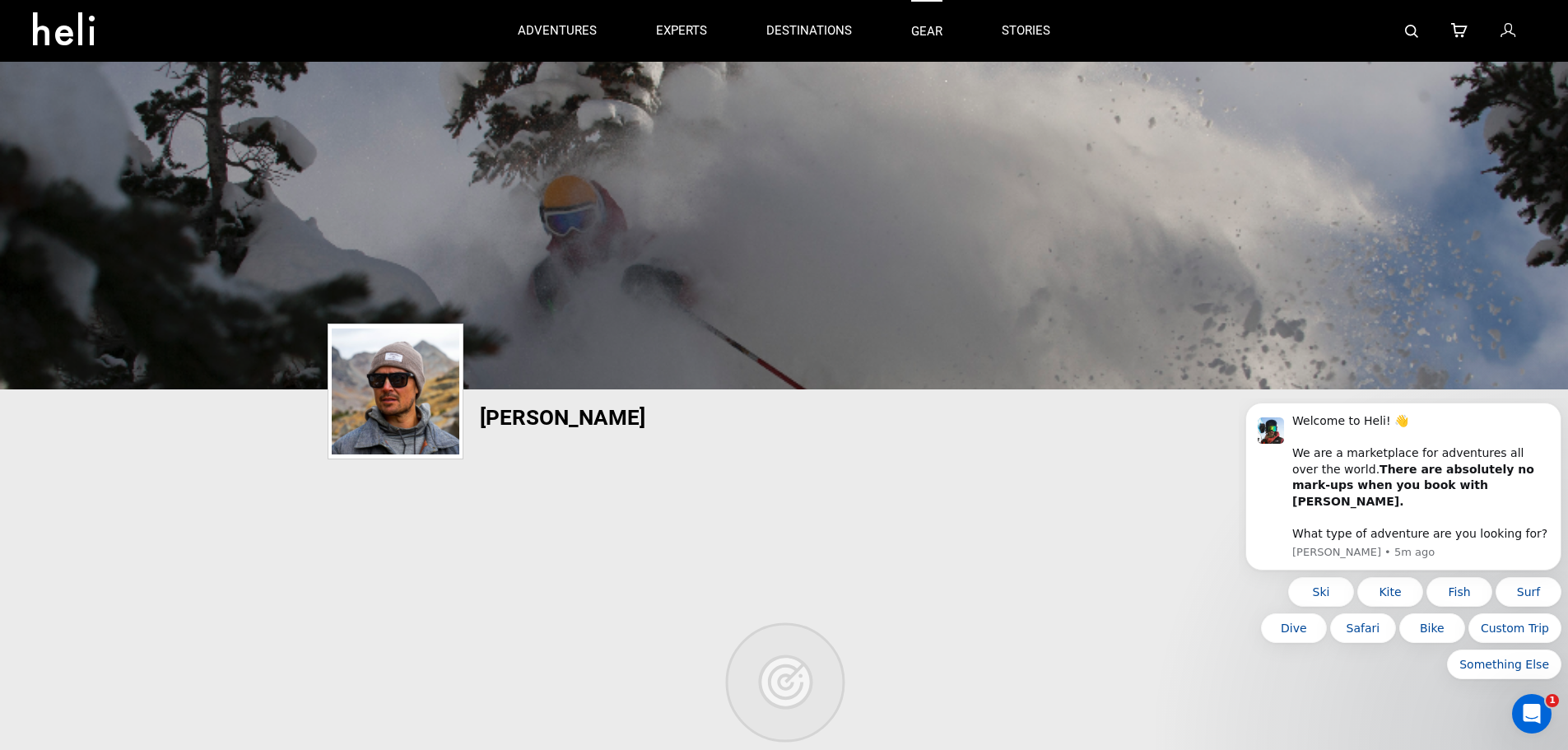
click at [941, 23] on link "gear" at bounding box center [927, 31] width 31 height 62
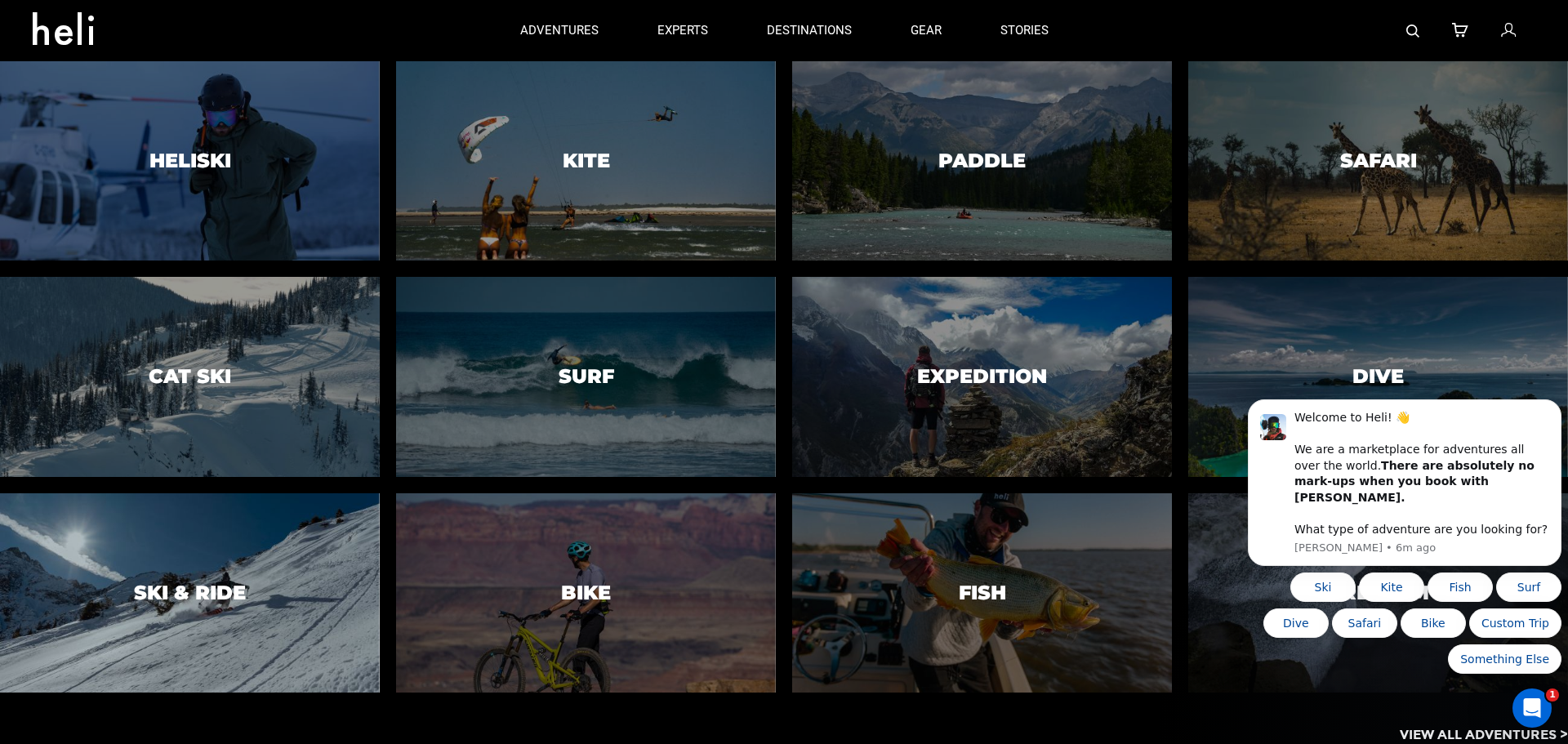
click at [329, 568] on div at bounding box center [189, 593] width 387 height 203
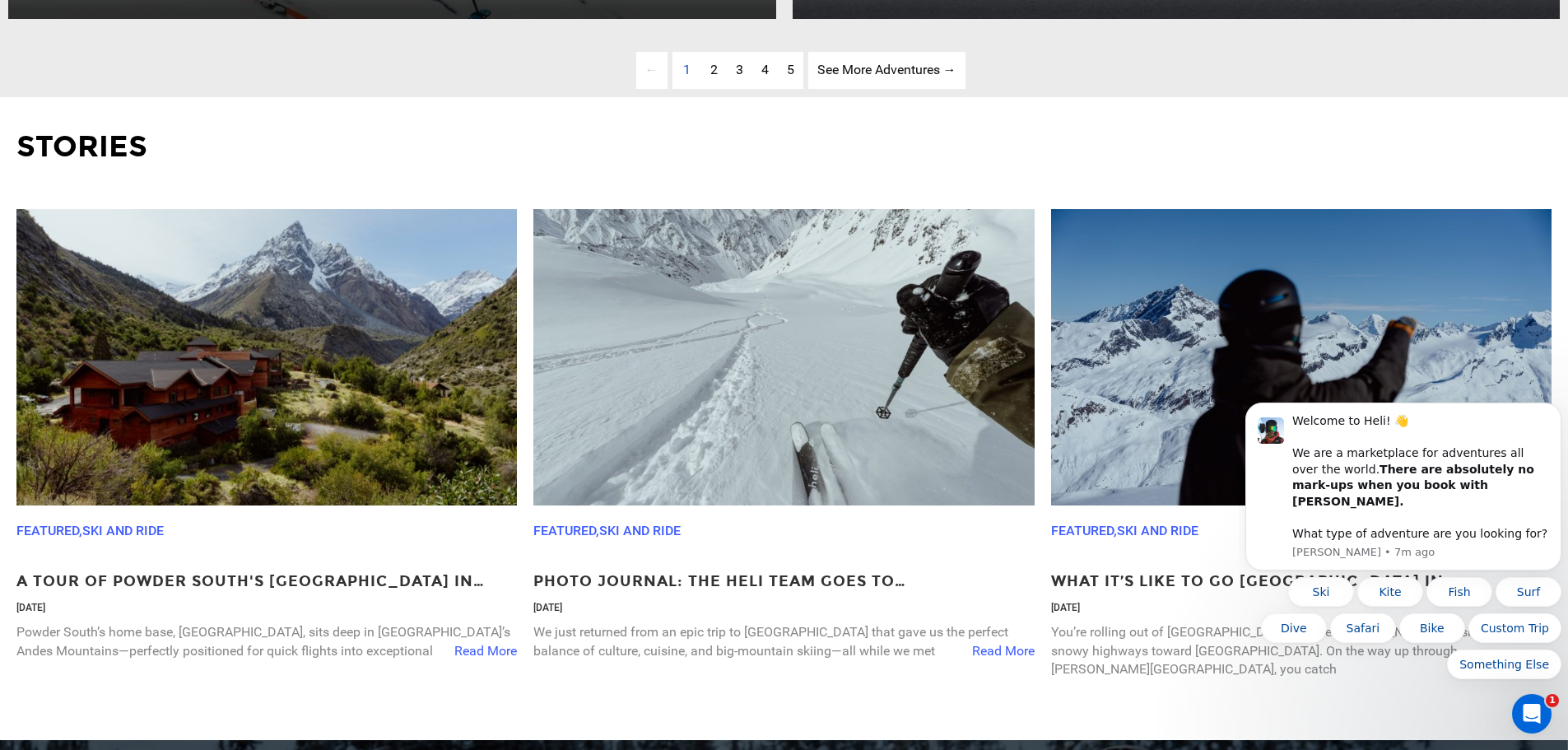
scroll to position [5848, 0]
